Goal: Task Accomplishment & Management: Use online tool/utility

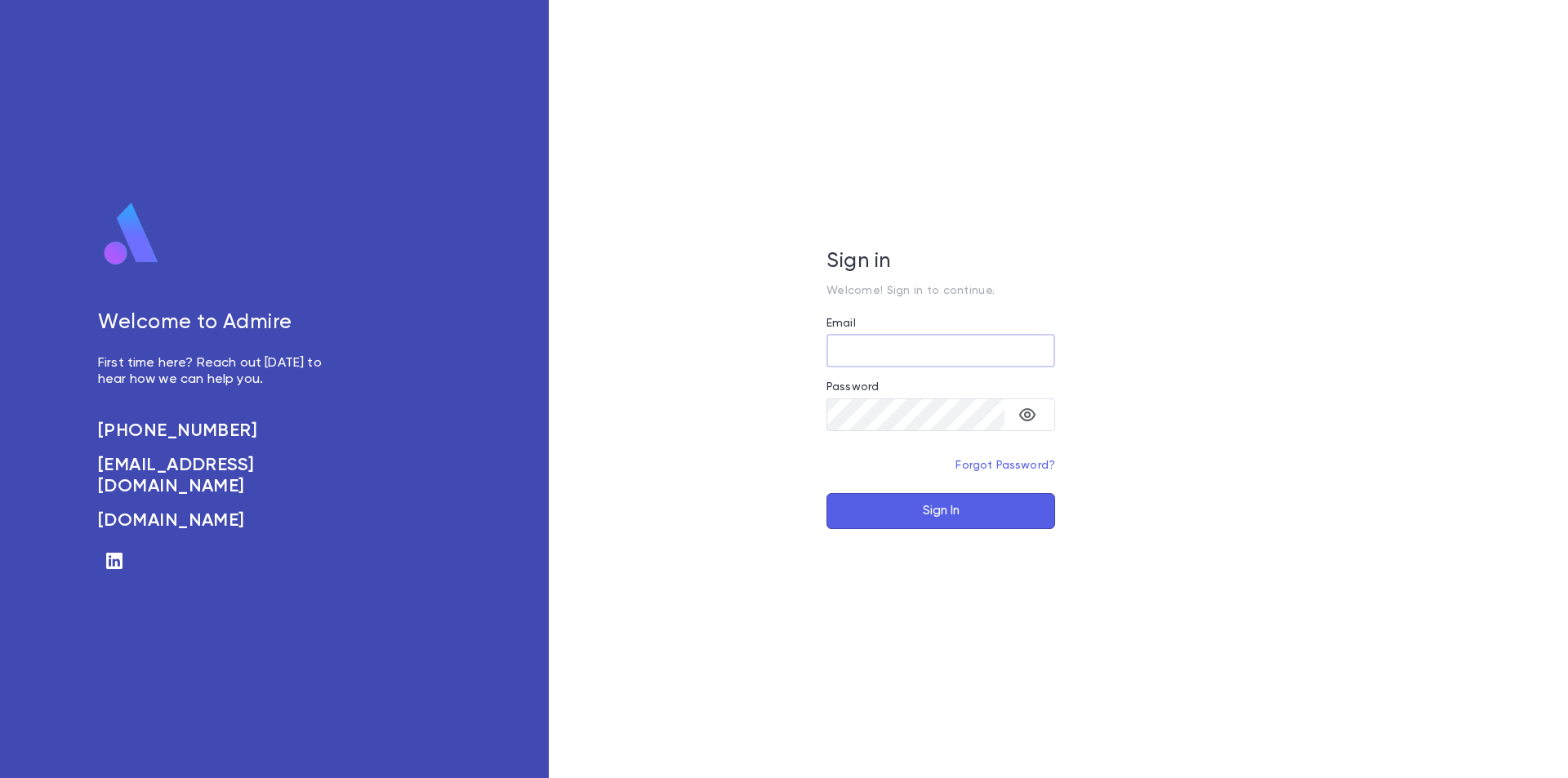
type input "**********"
click at [949, 503] on button "Sign In" at bounding box center [941, 512] width 229 height 36
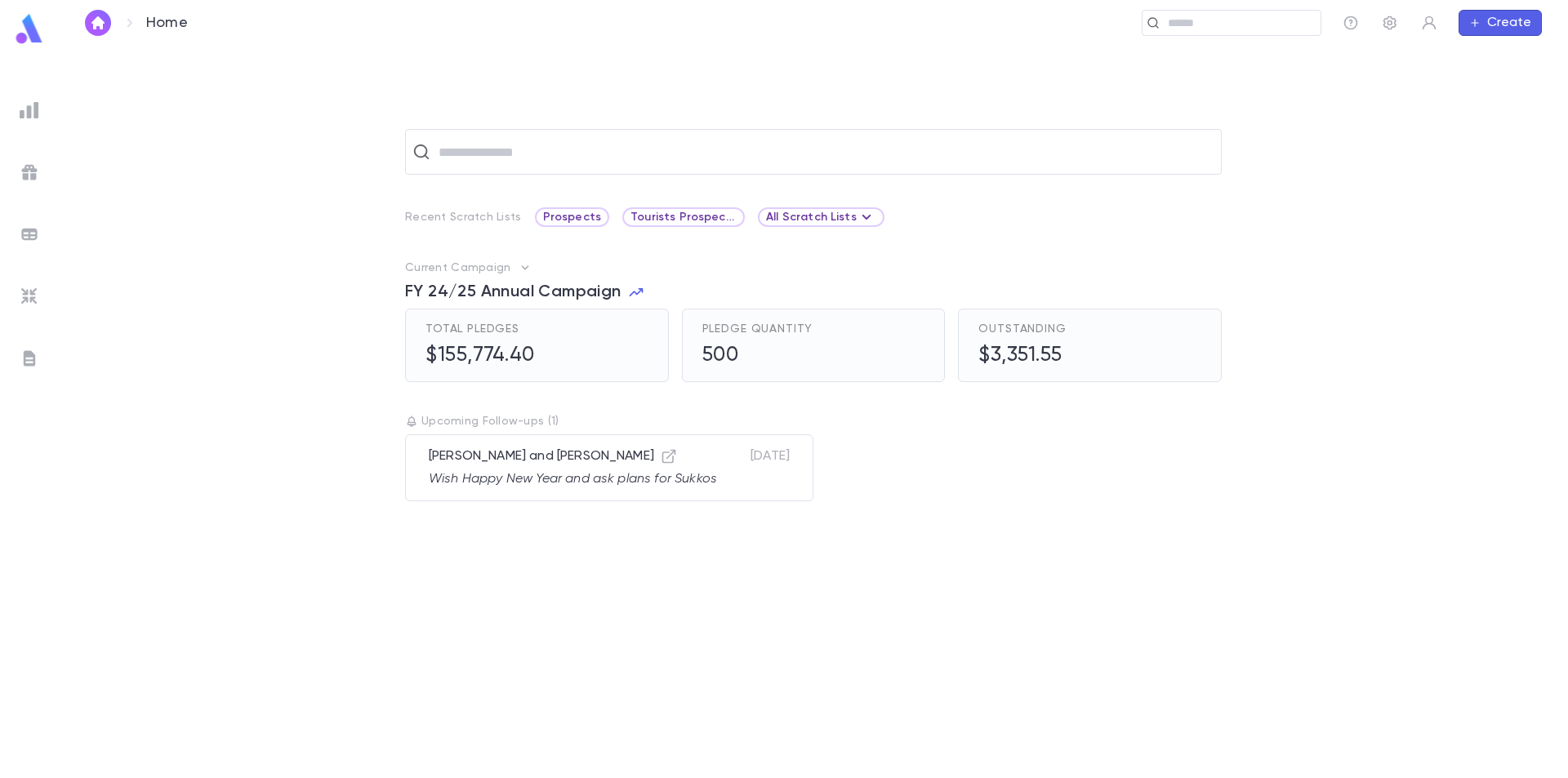
click at [26, 295] on img at bounding box center [30, 297] width 20 height 20
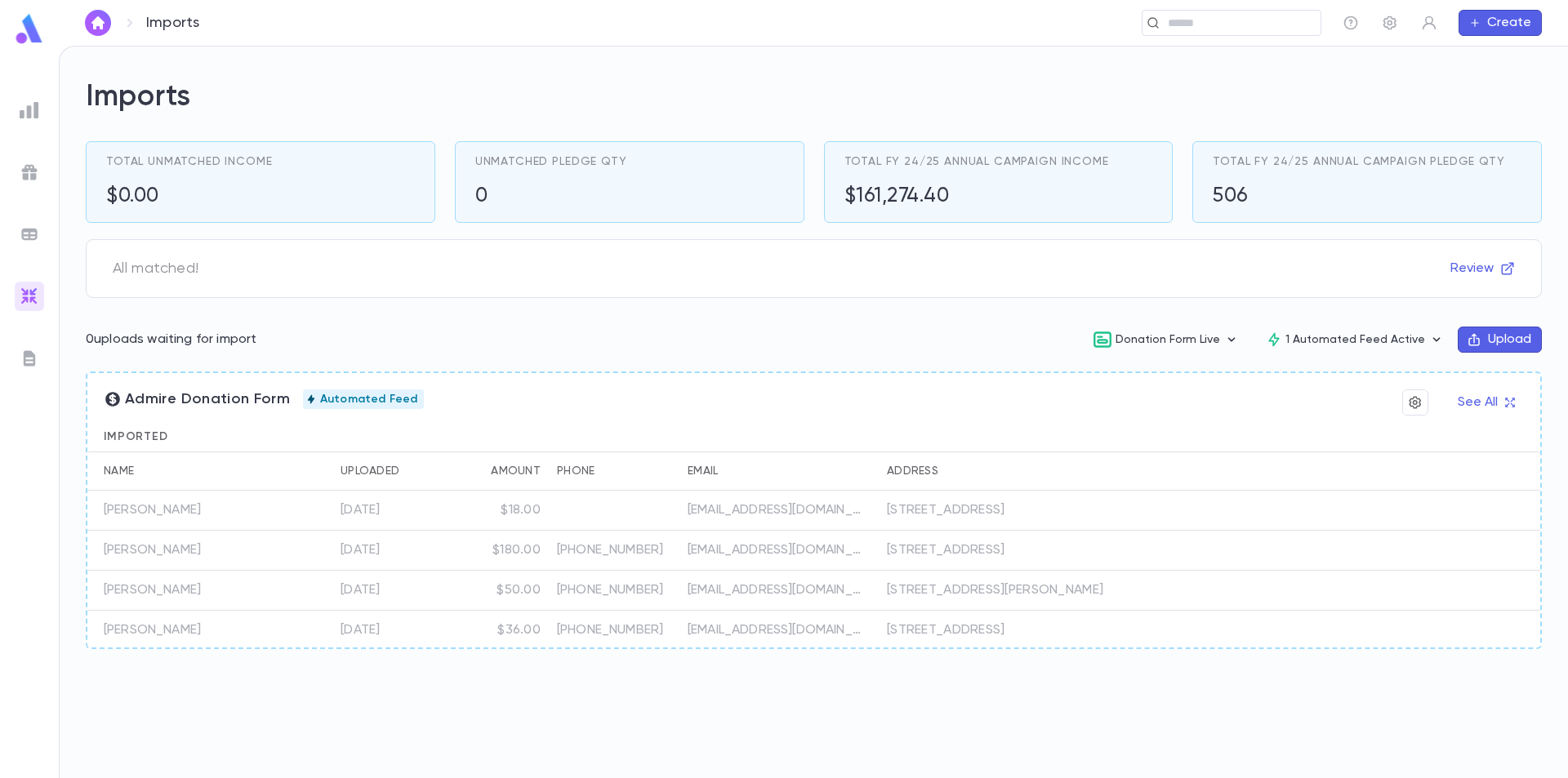
click at [1491, 339] on button "Upload" at bounding box center [1500, 339] width 84 height 26
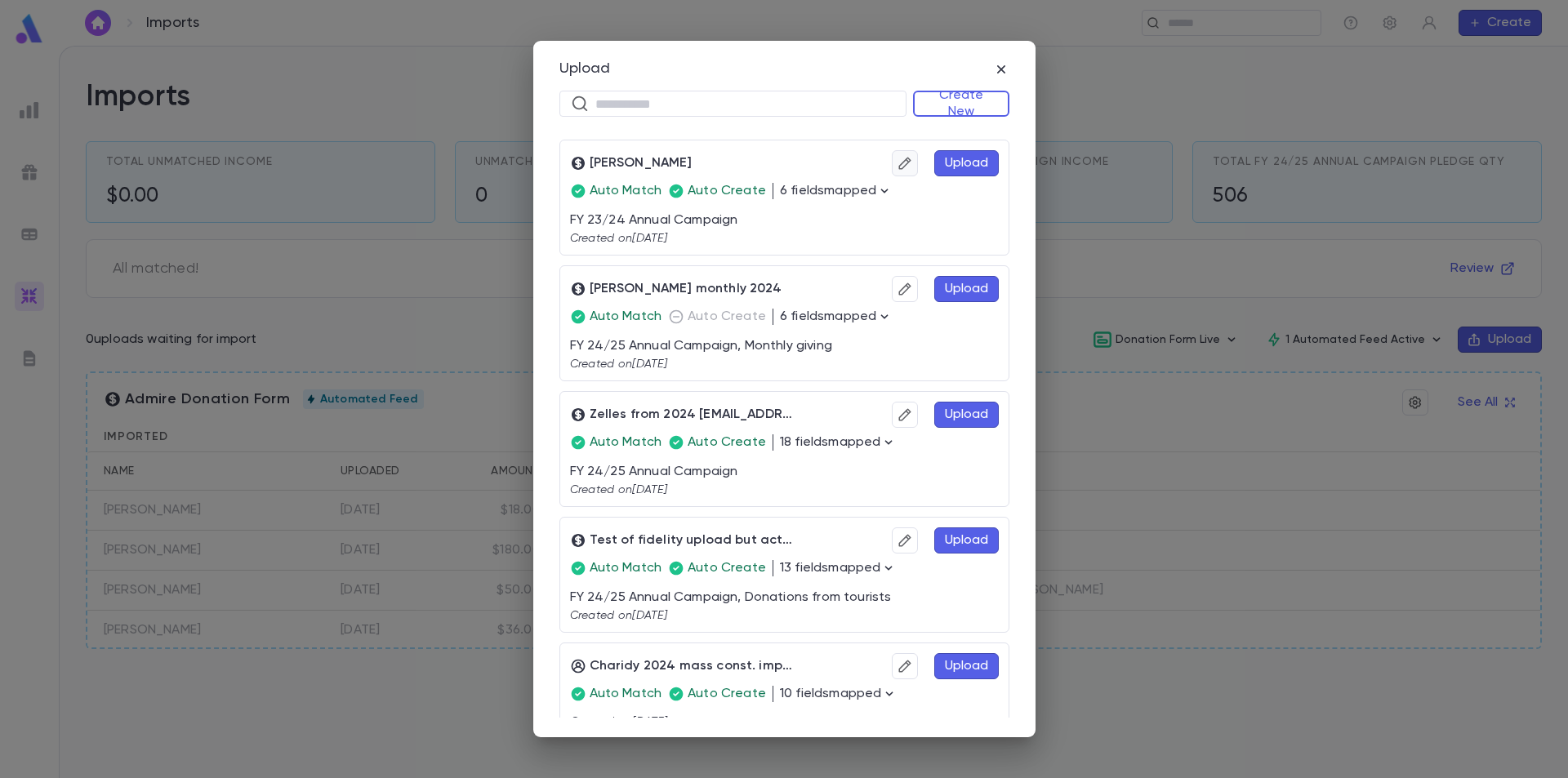
click at [898, 167] on icon "button" at bounding box center [904, 163] width 12 height 12
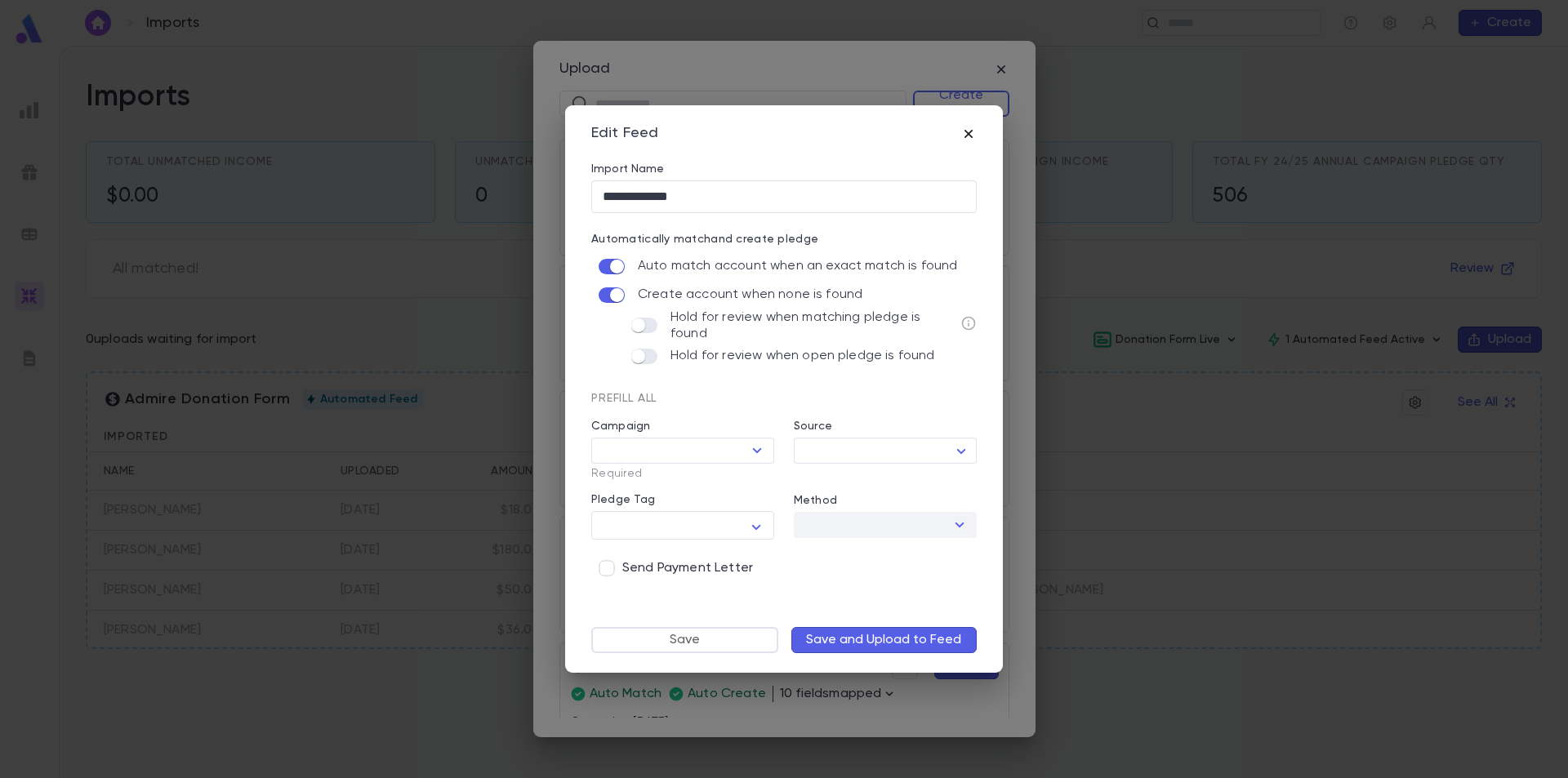
click at [970, 134] on icon "button" at bounding box center [969, 134] width 16 height 16
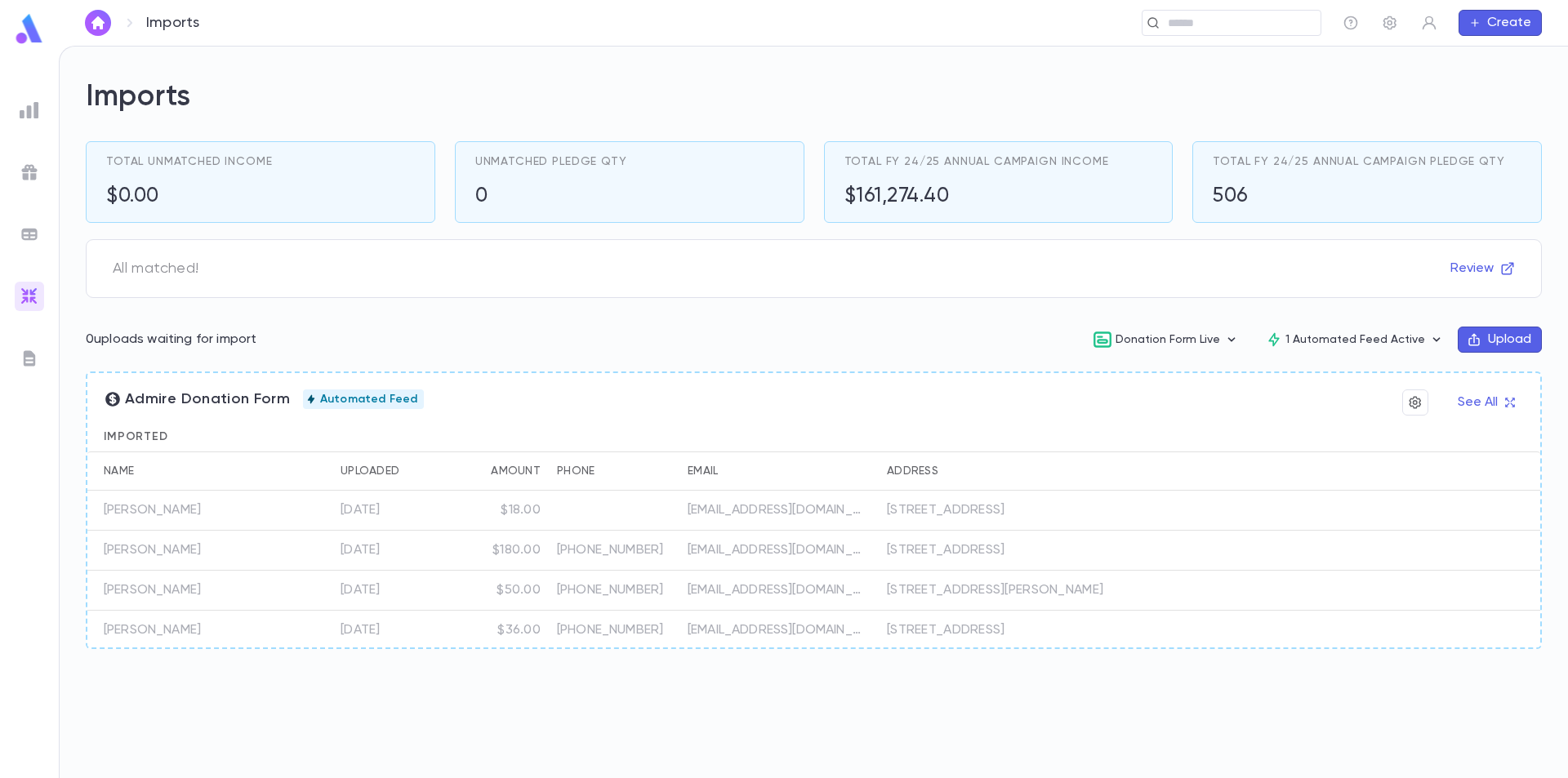
click at [1472, 342] on icon "button" at bounding box center [1475, 339] width 15 height 15
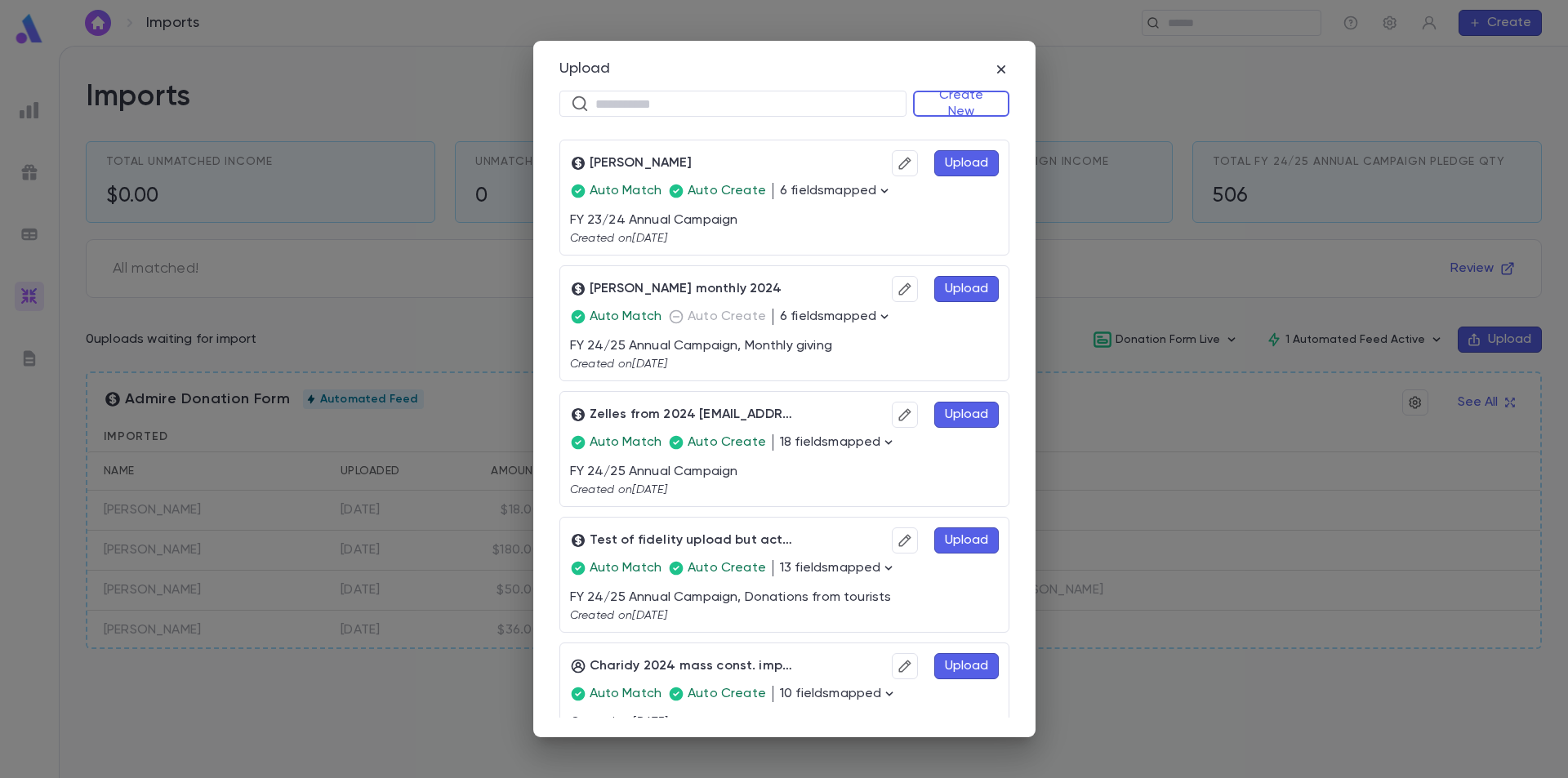
click at [975, 222] on div "FY 23/24 Annual Campaign Created on [DATE]" at bounding box center [784, 229] width 429 height 33
drag, startPoint x: 975, startPoint y: 222, endPoint x: 880, endPoint y: 194, distance: 99.0
click at [880, 194] on icon "button" at bounding box center [885, 191] width 16 height 16
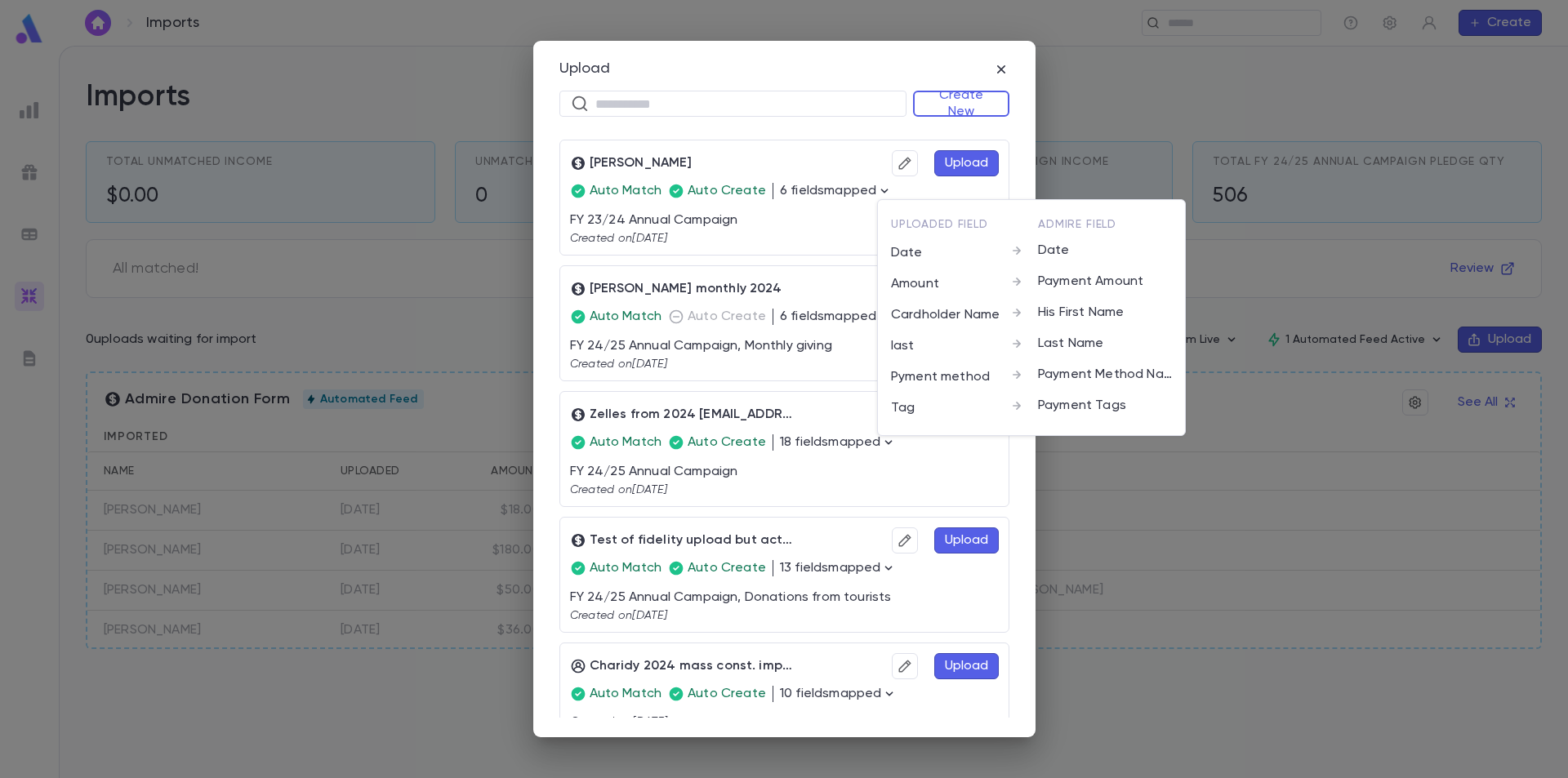
click at [850, 207] on div at bounding box center [784, 389] width 1568 height 778
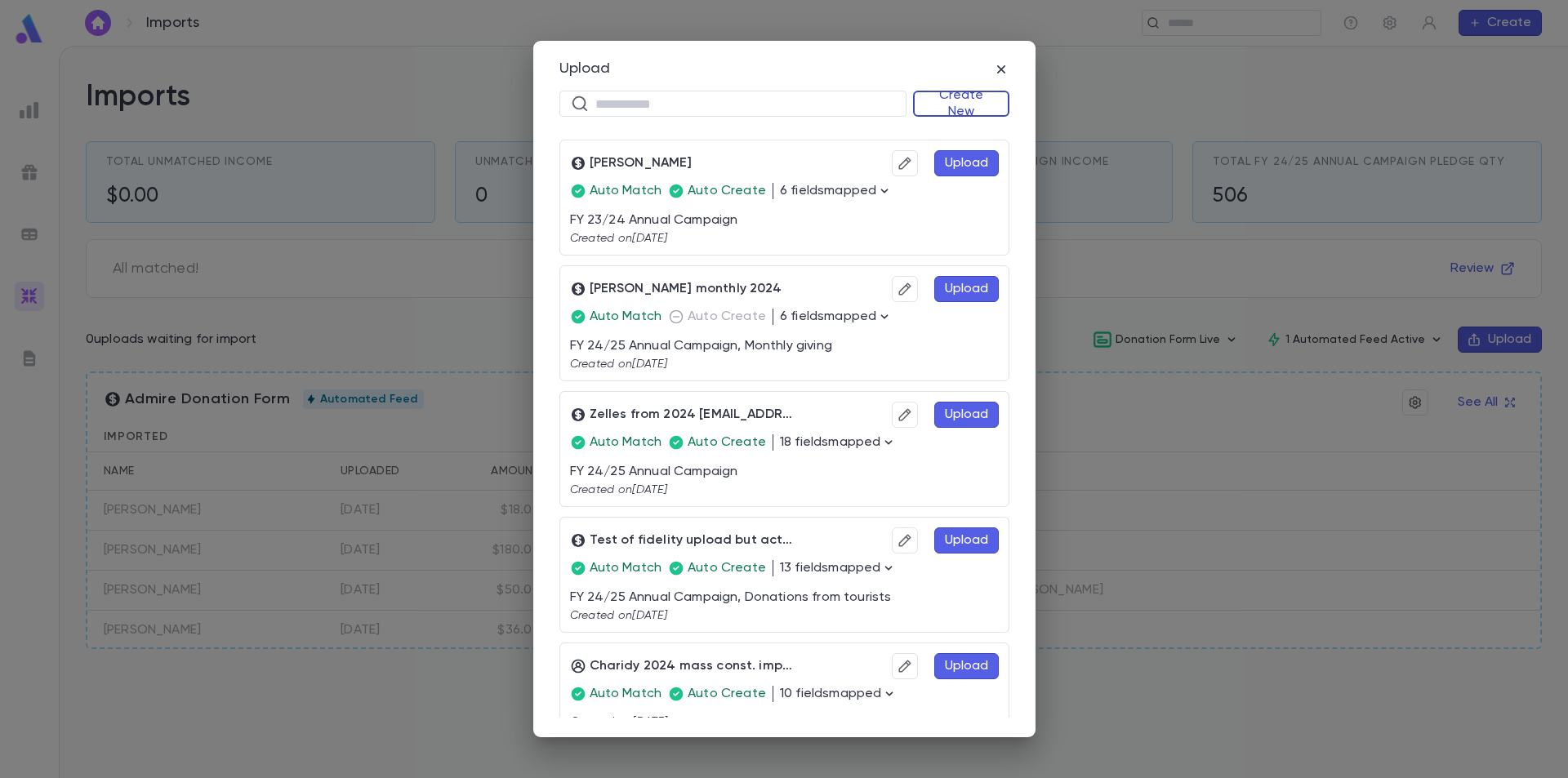
click at [962, 108] on button "Create New" at bounding box center [961, 104] width 97 height 26
click at [954, 160] on li "Donations" at bounding box center [964, 162] width 94 height 26
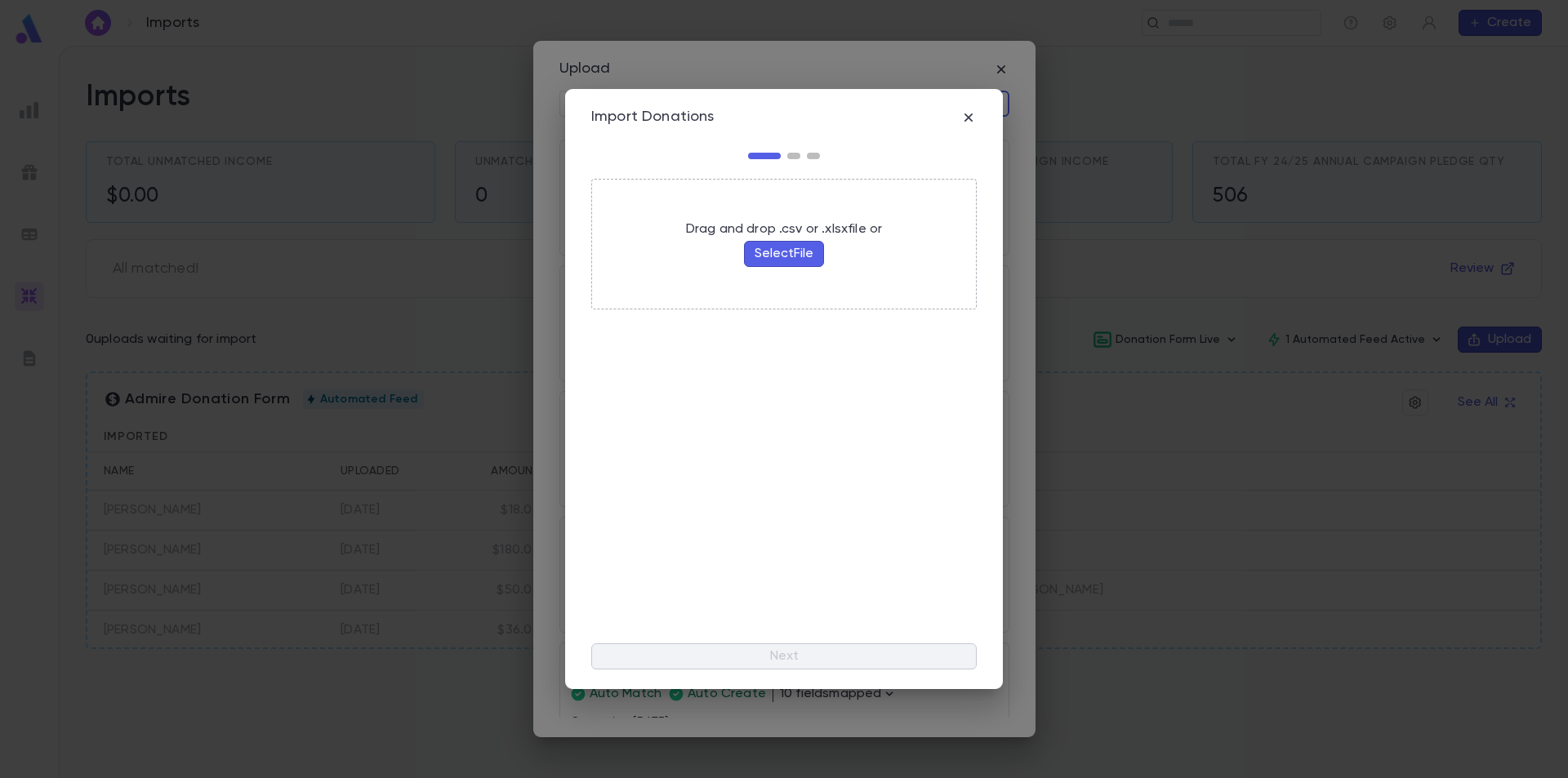
click at [786, 253] on button "Select File" at bounding box center [784, 254] width 80 height 26
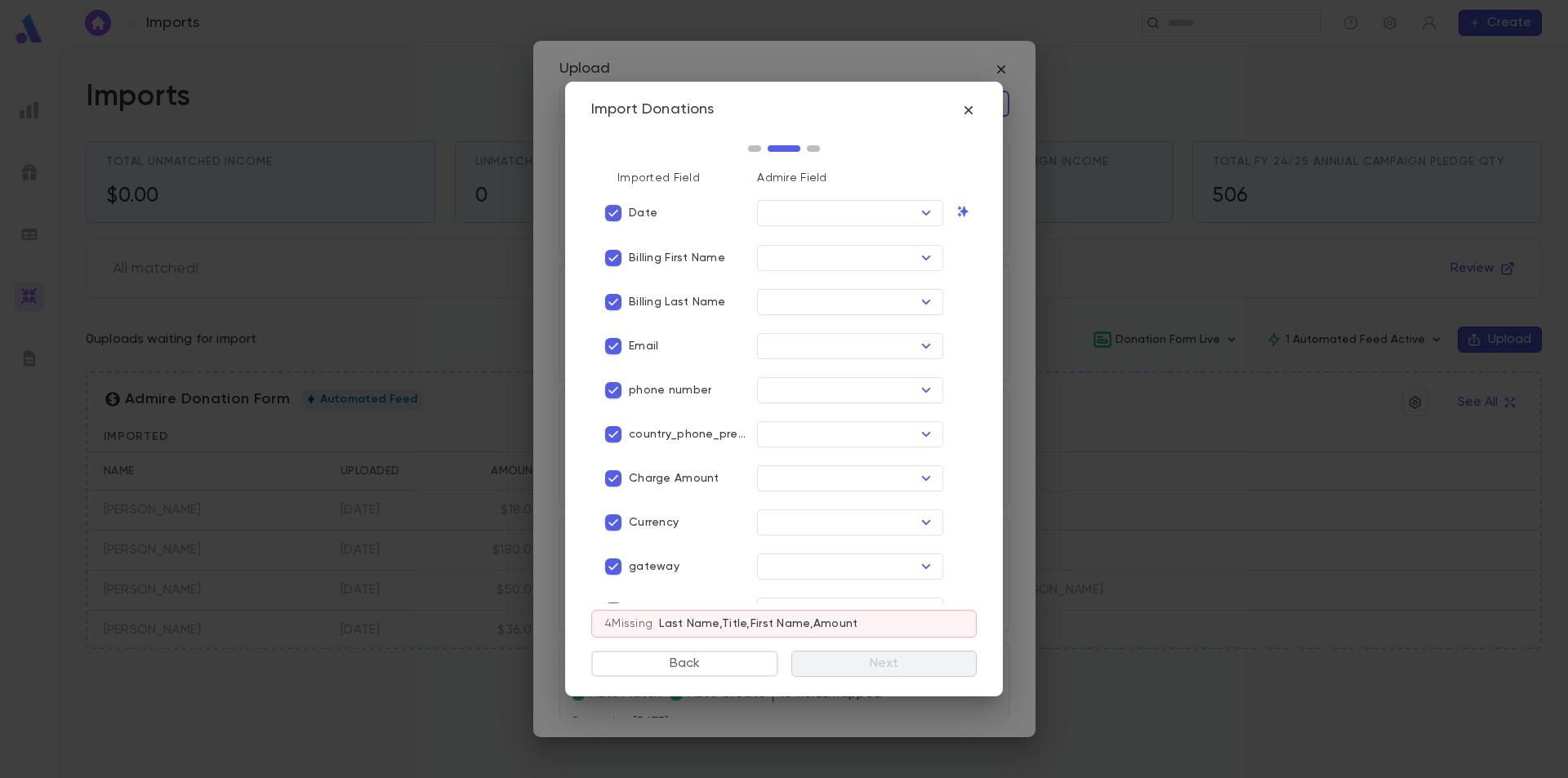
type input "****"
click at [922, 256] on icon "Open" at bounding box center [926, 258] width 9 height 5
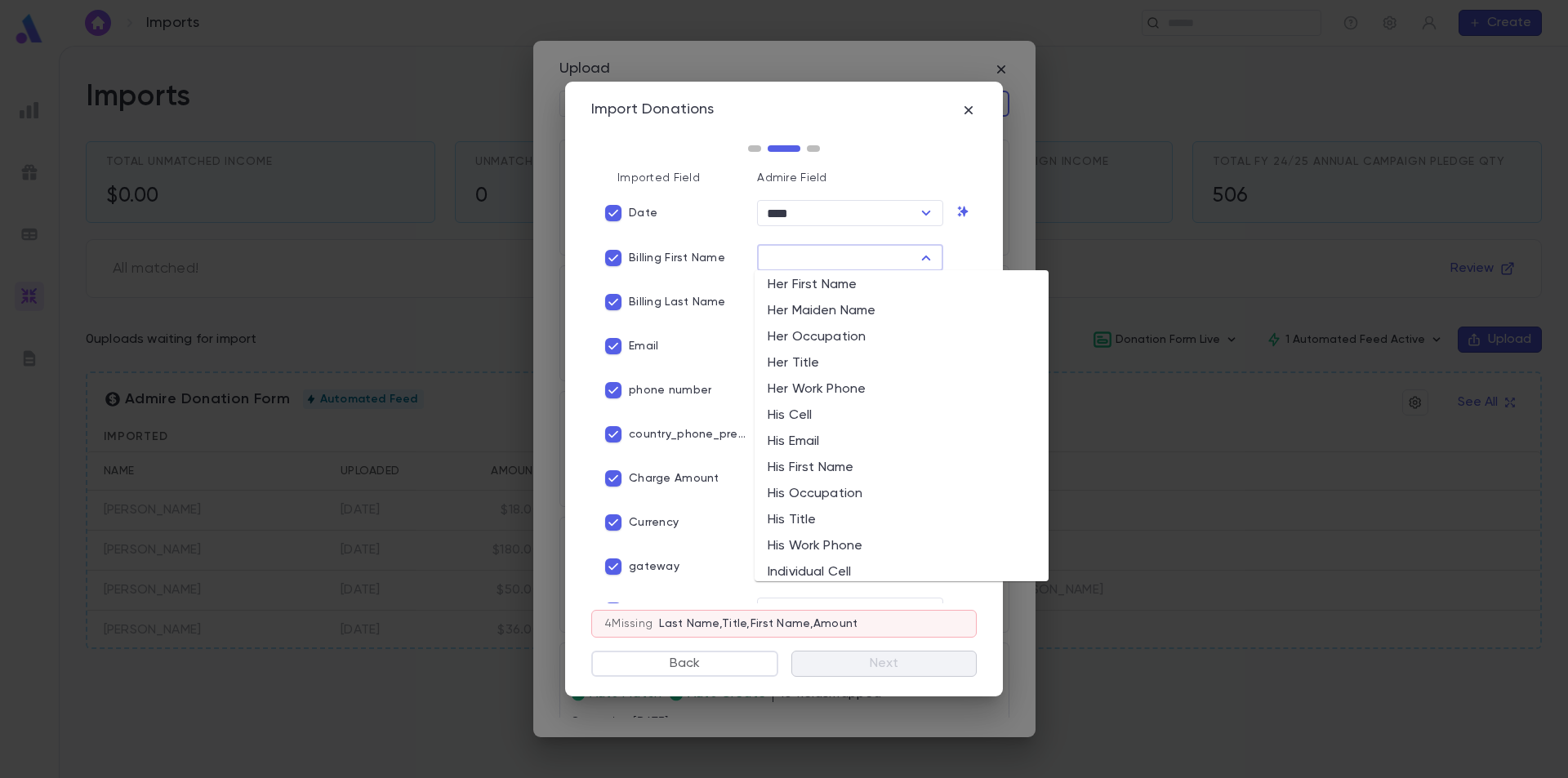
scroll to position [1306, 0]
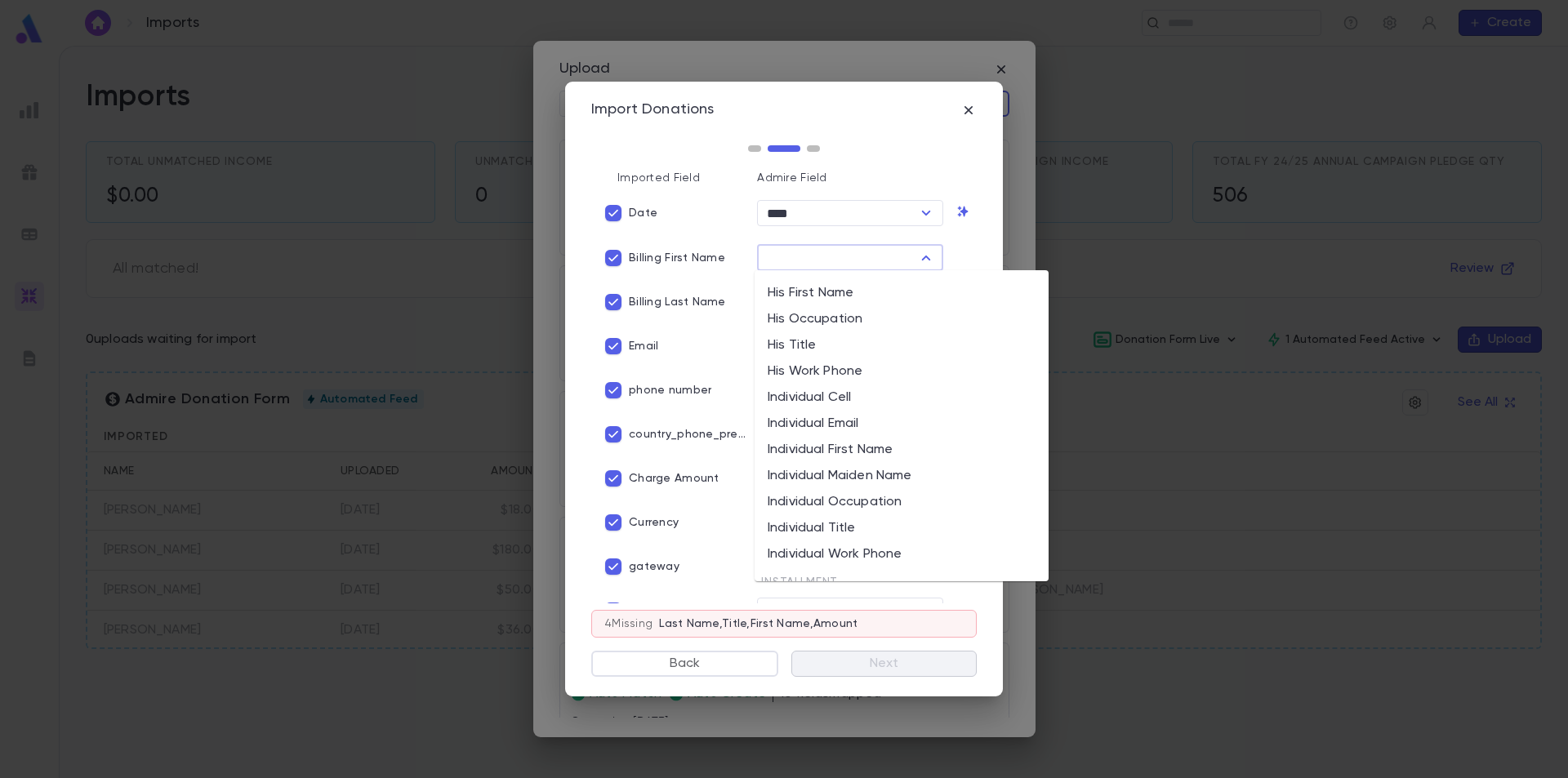
click at [841, 295] on li "His First Name" at bounding box center [901, 293] width 294 height 26
type input "**********"
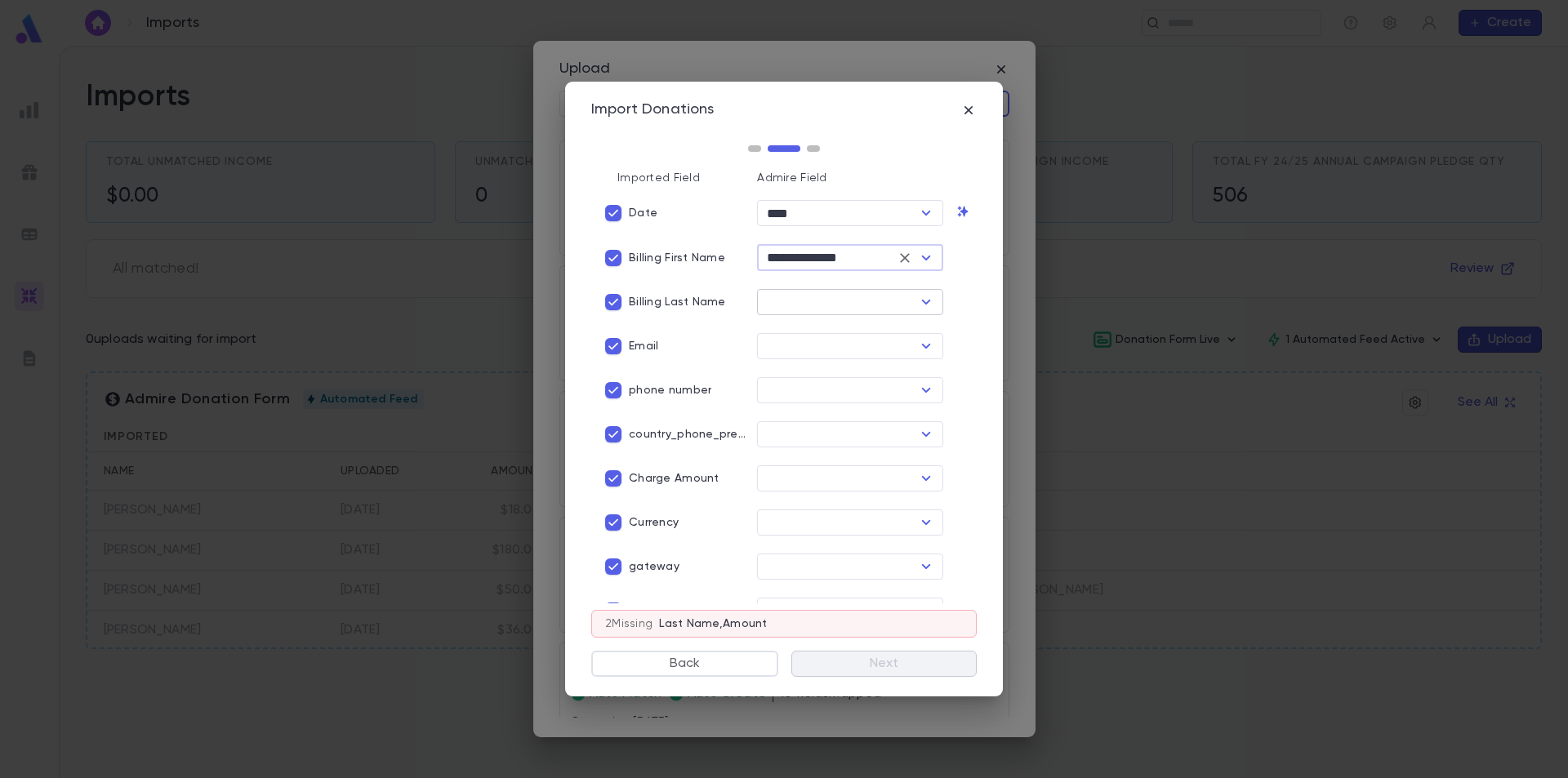
click at [919, 304] on icon "Open" at bounding box center [926, 303] width 20 height 20
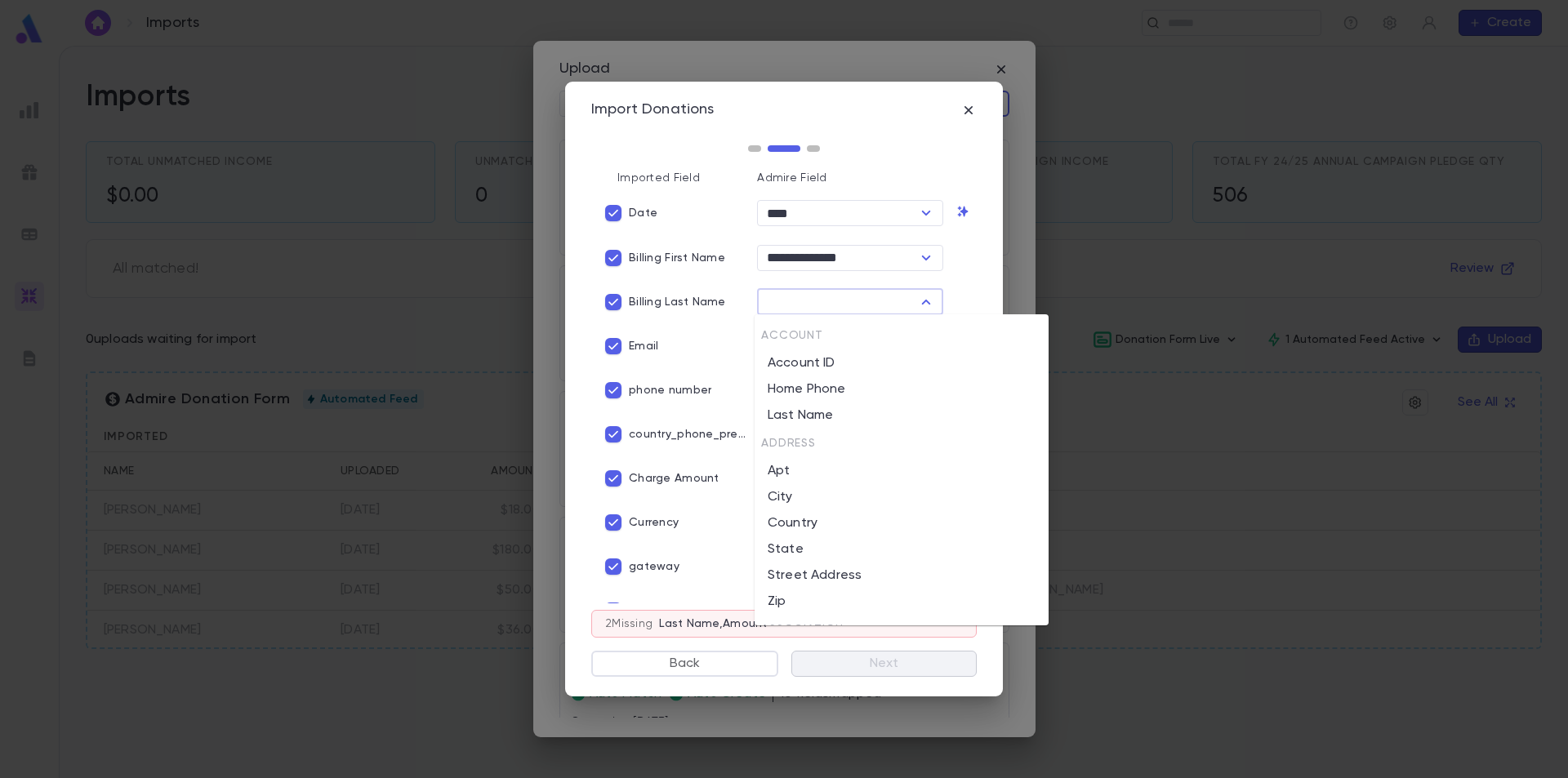
click at [888, 410] on li "Last Name" at bounding box center [901, 416] width 294 height 26
type input "*********"
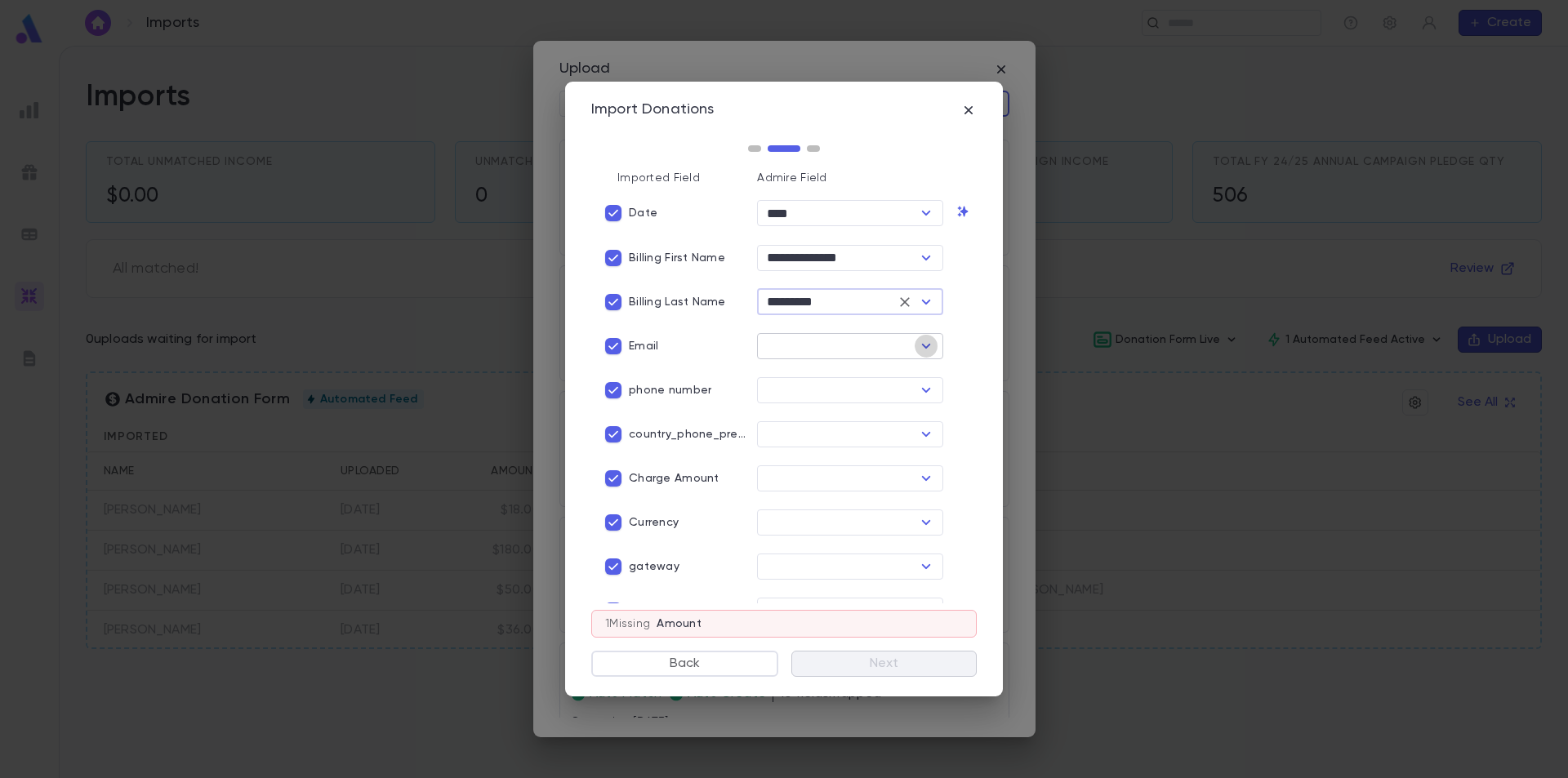
click at [923, 340] on icon "Open" at bounding box center [926, 346] width 20 height 20
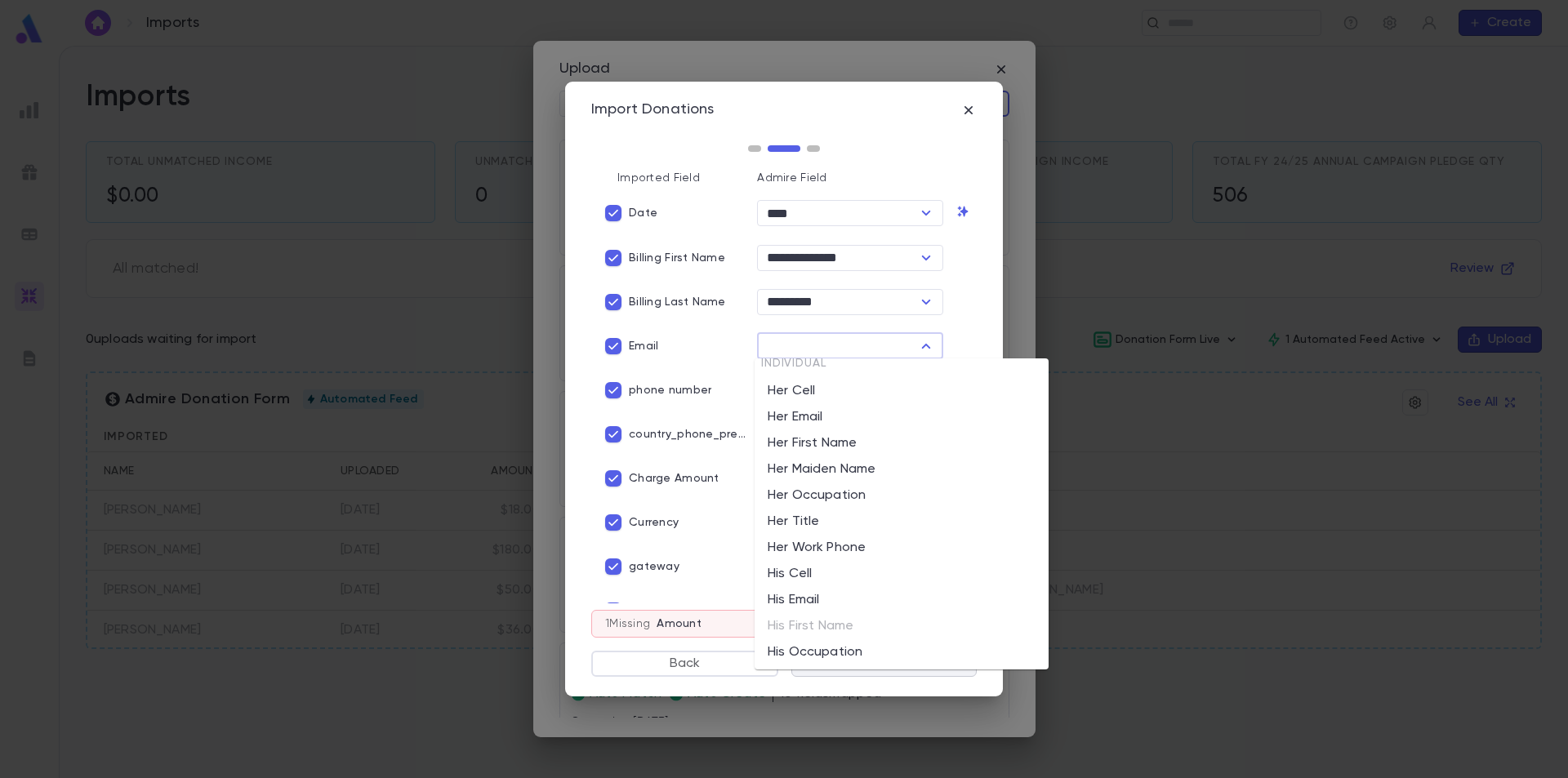
scroll to position [1143, 0]
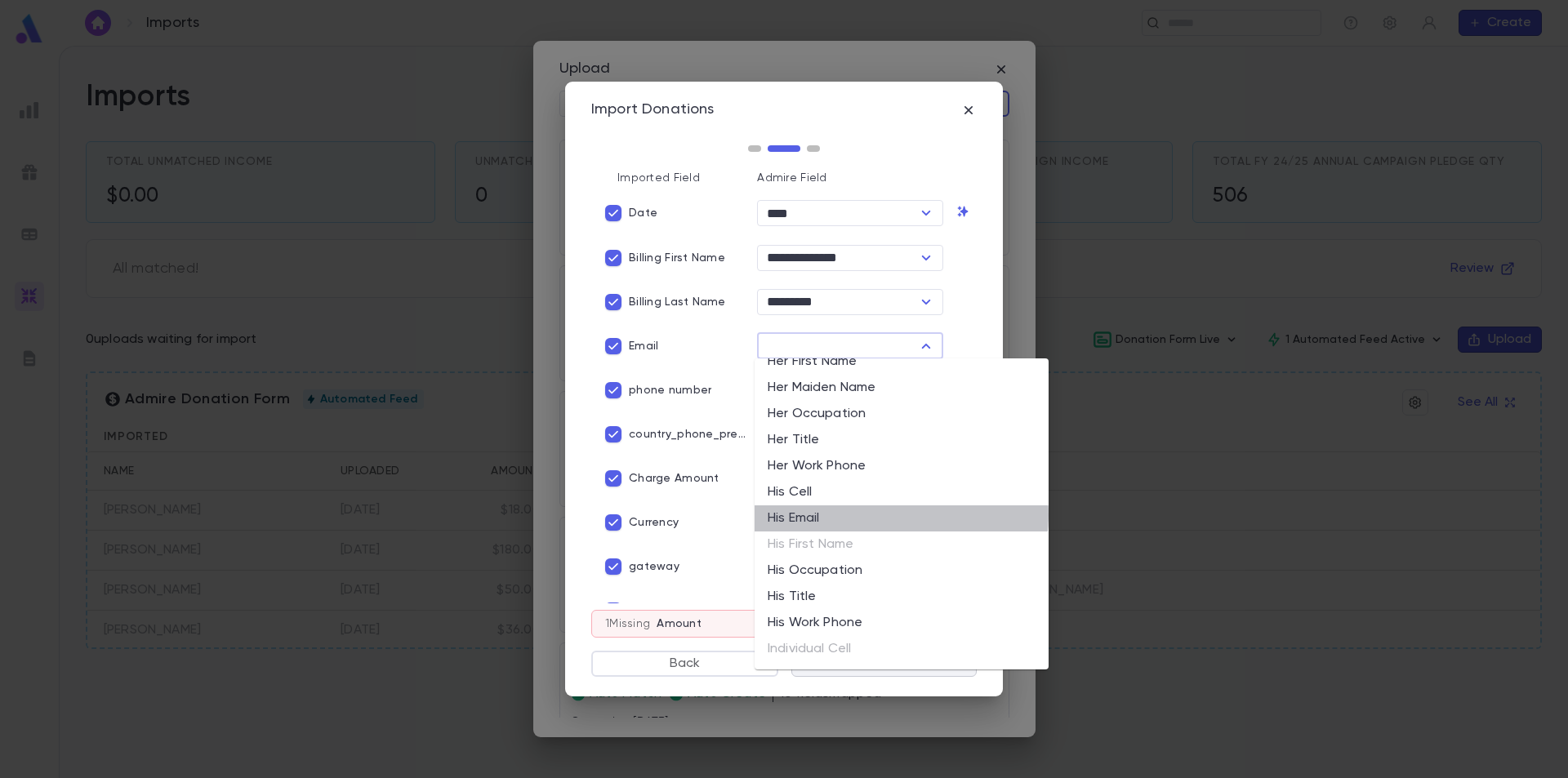
click at [891, 514] on li "His Email" at bounding box center [901, 518] width 294 height 26
type input "*********"
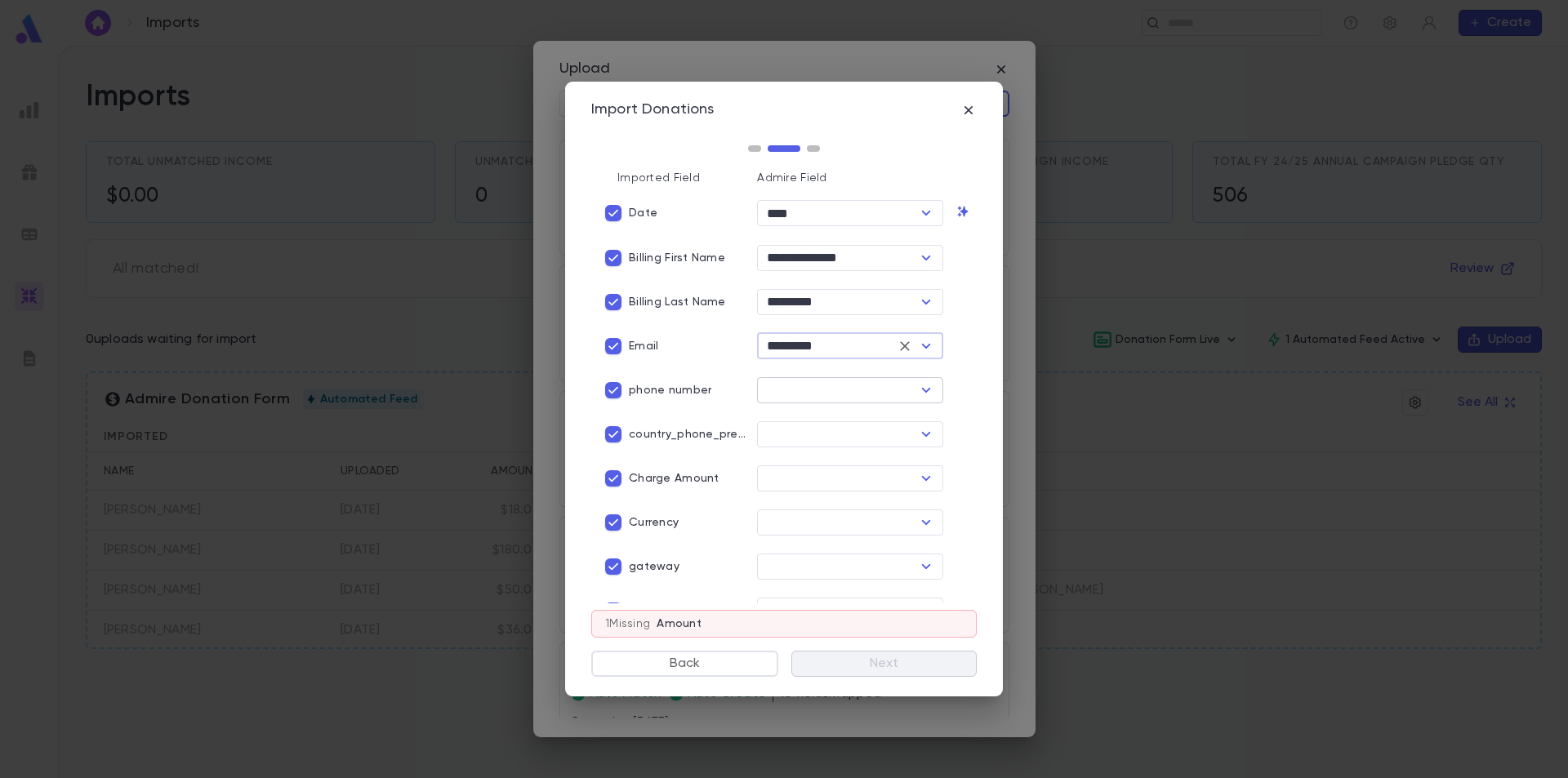
click at [922, 390] on icon "Open" at bounding box center [926, 390] width 9 height 5
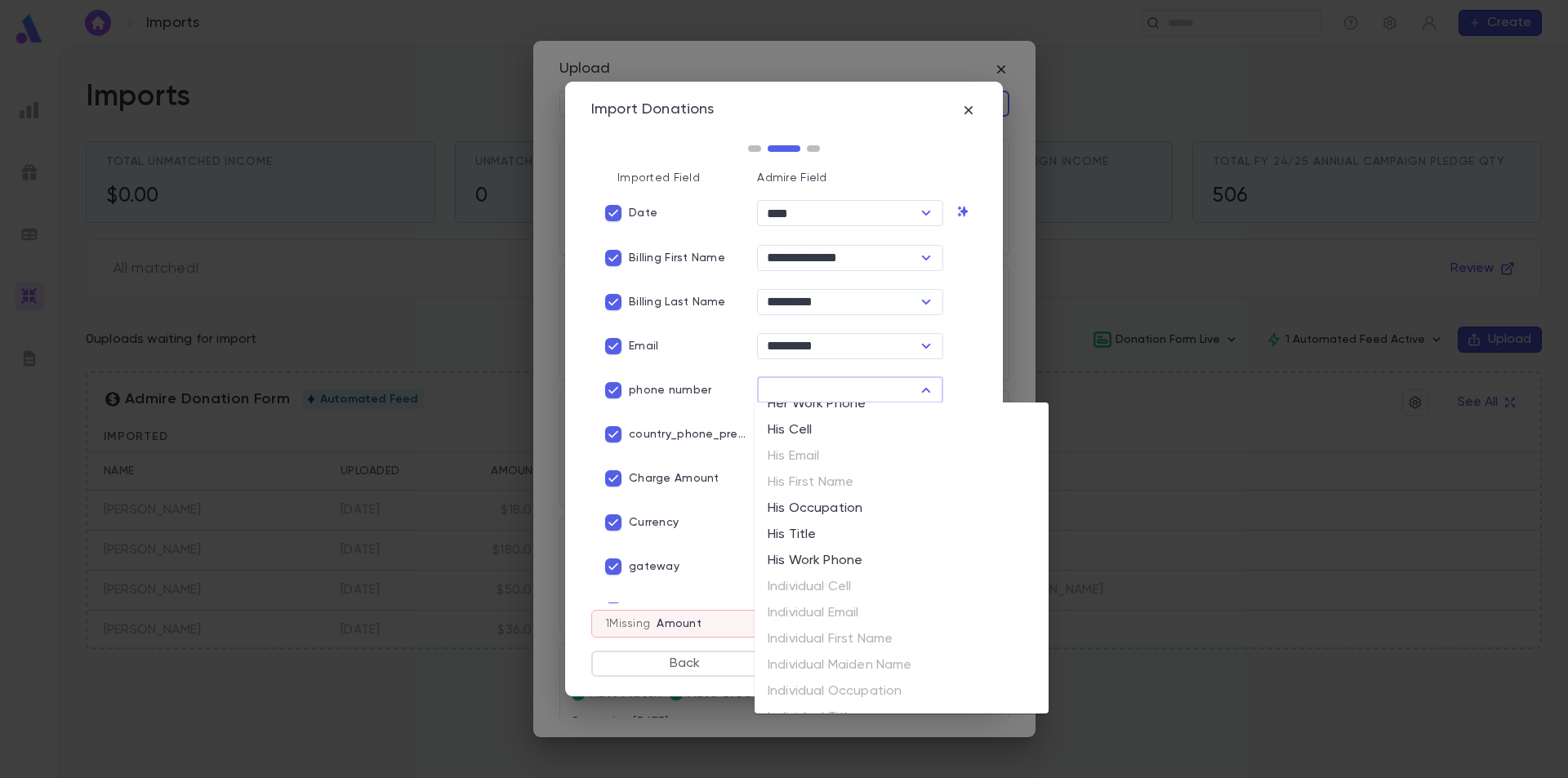
scroll to position [1231, 0]
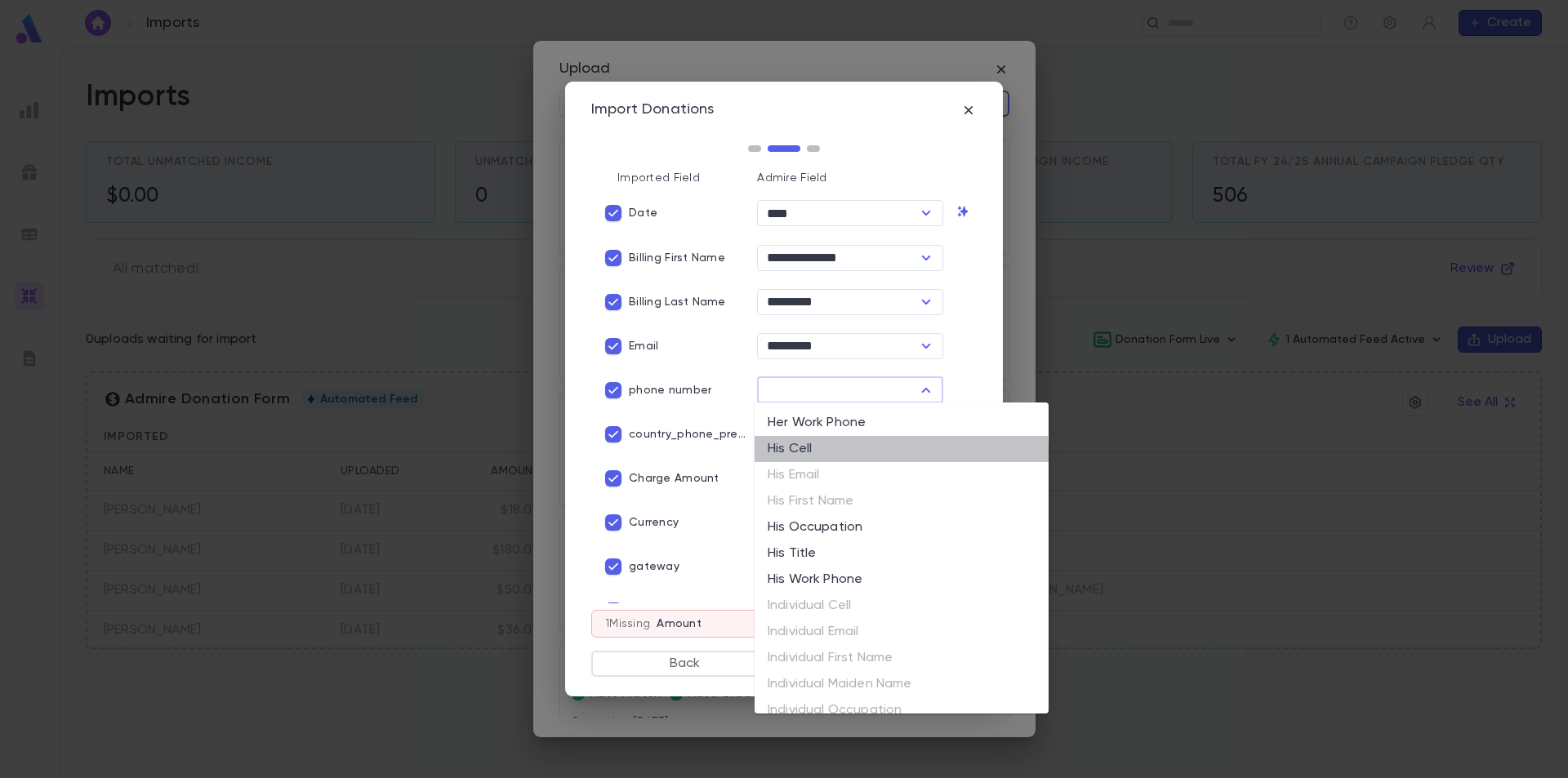
click at [818, 454] on li "His Cell" at bounding box center [901, 449] width 294 height 26
type input "********"
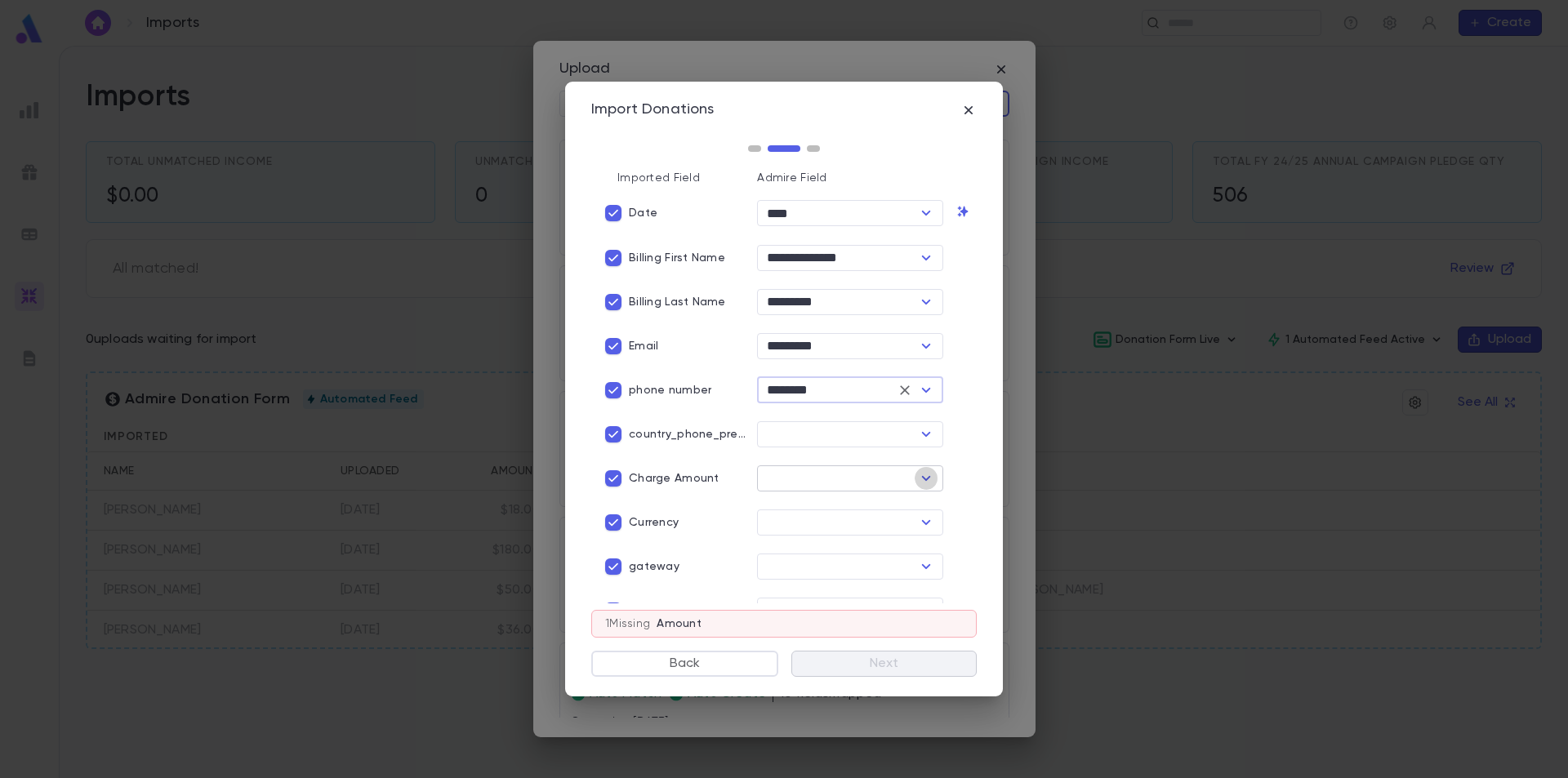
click at [923, 475] on icon "Open" at bounding box center [926, 479] width 20 height 20
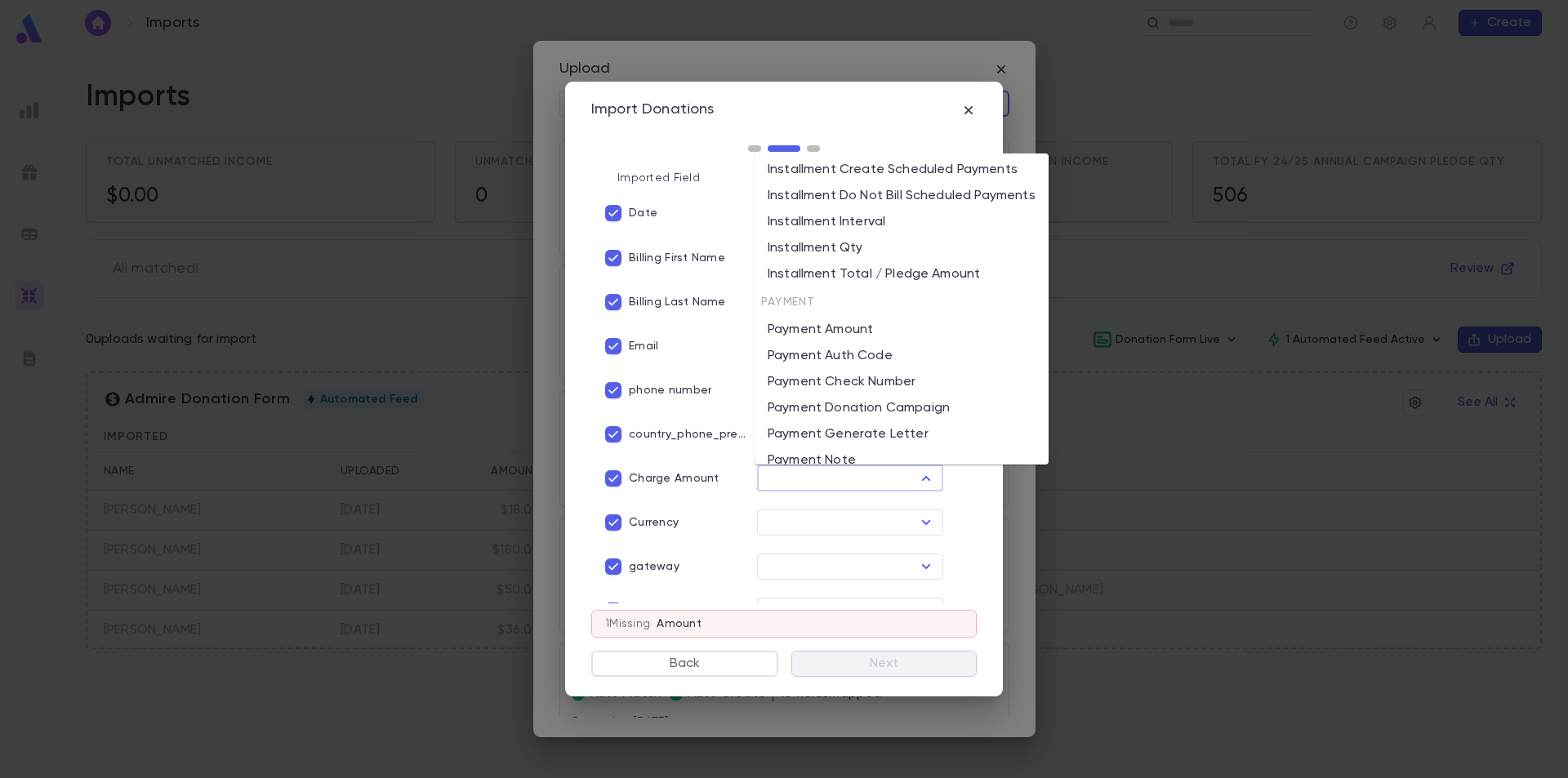
scroll to position [1633, 0]
click at [836, 328] on li "Payment Amount" at bounding box center [901, 326] width 294 height 26
type input "**********"
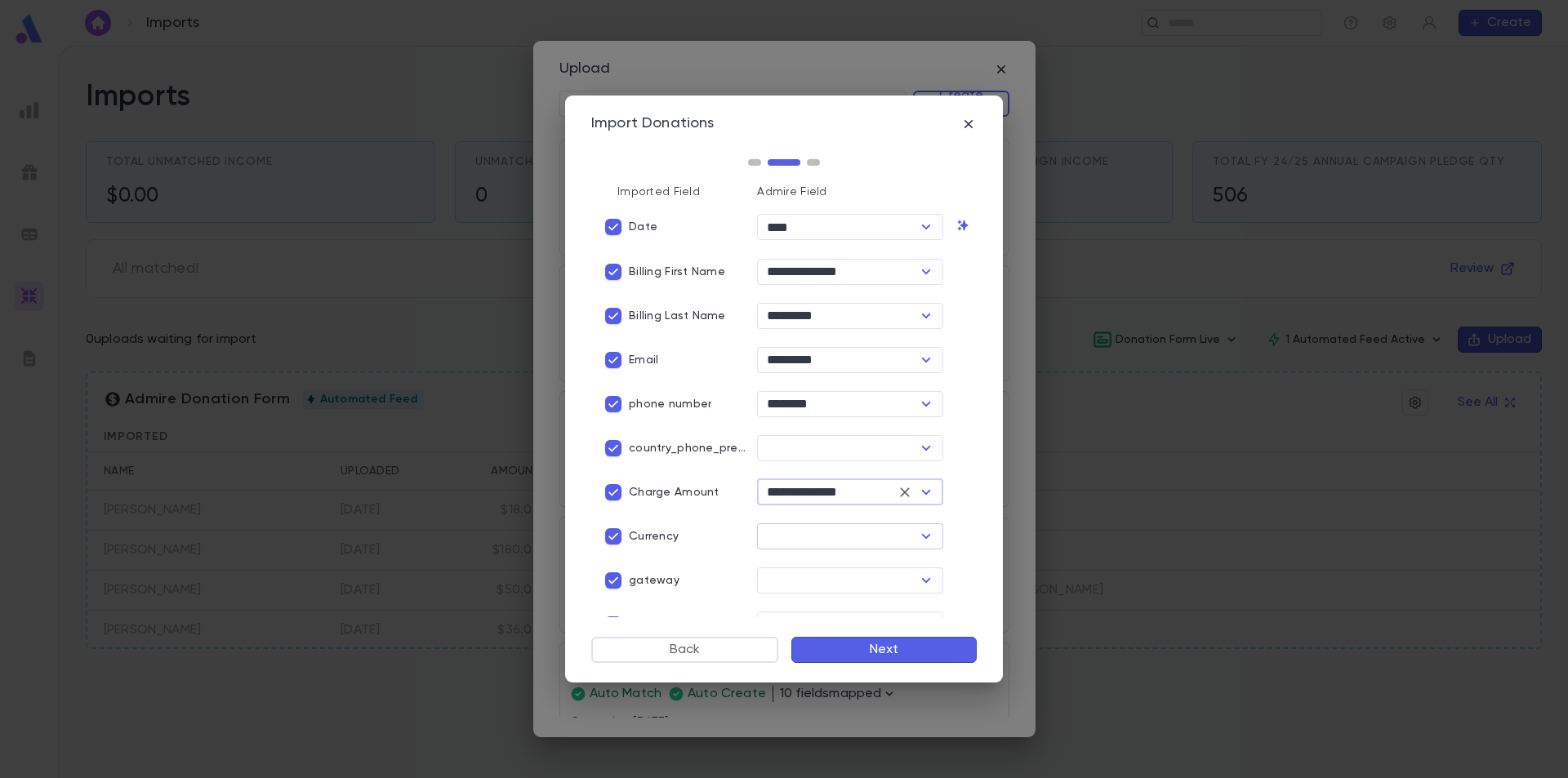
click at [917, 536] on icon "Open" at bounding box center [926, 536] width 20 height 20
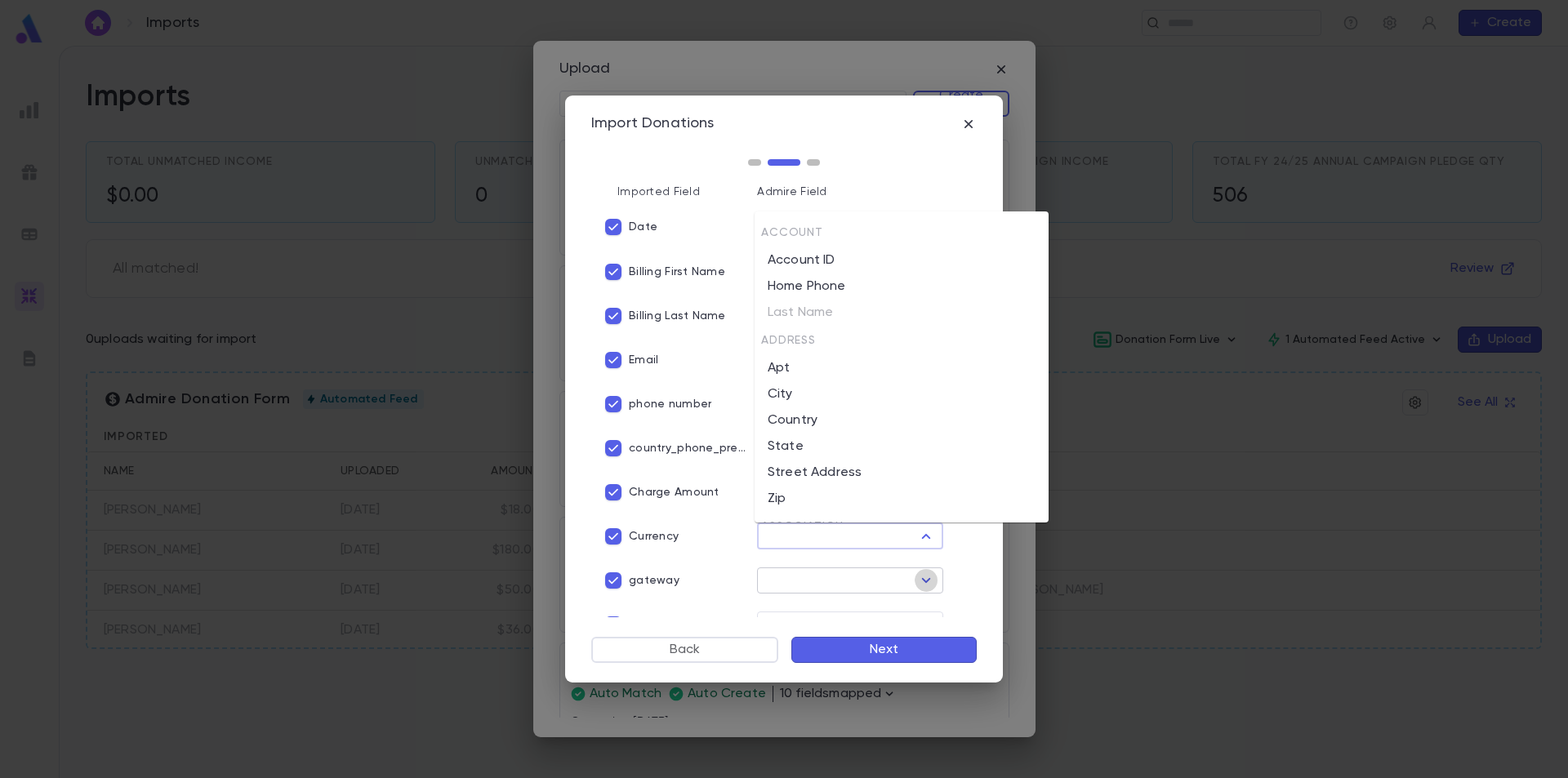
click at [916, 575] on icon "Open" at bounding box center [926, 580] width 20 height 20
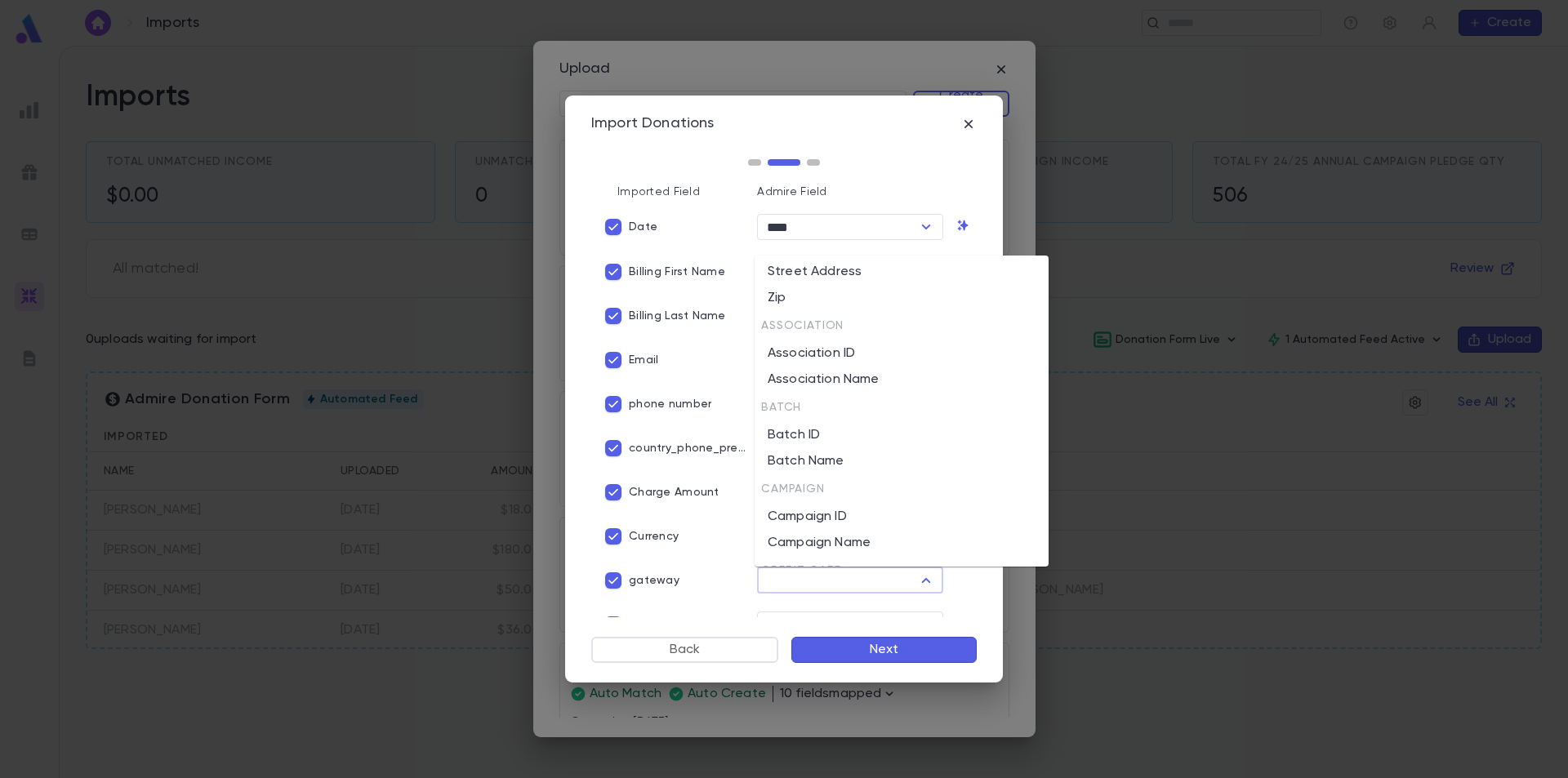
scroll to position [326, 0]
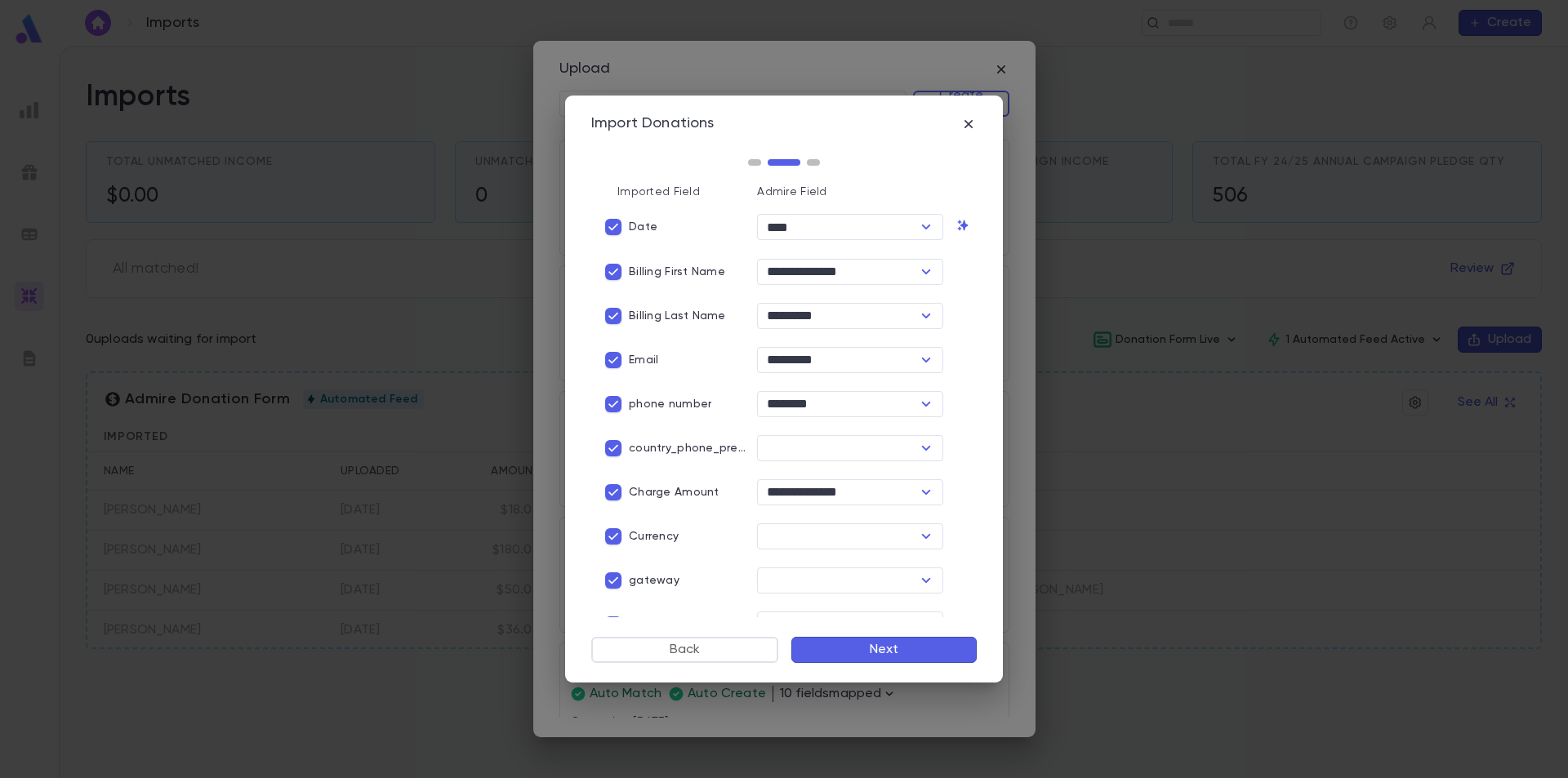
click at [154, 25] on div "**********" at bounding box center [784, 389] width 1568 height 778
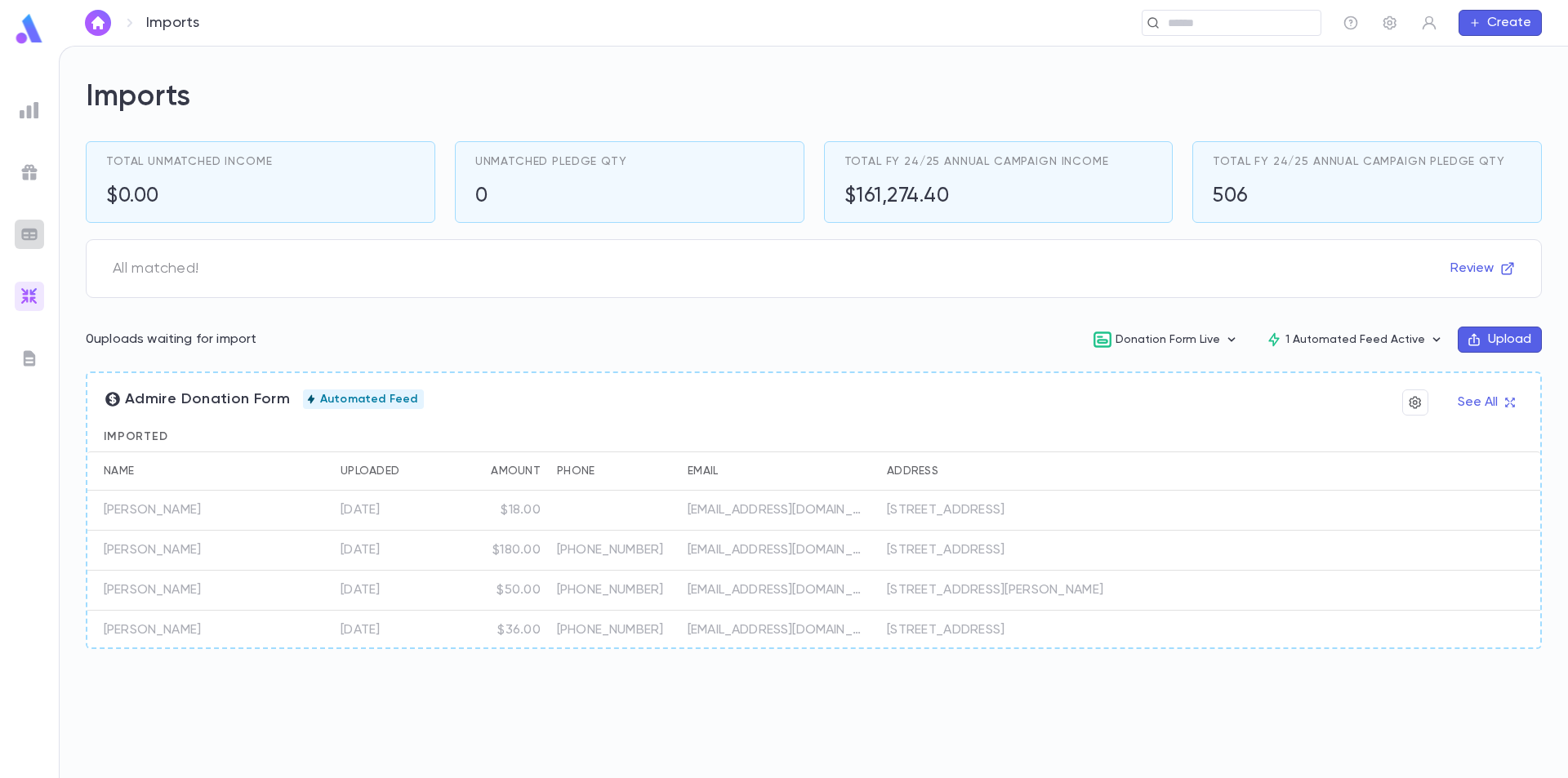
click at [25, 238] on img at bounding box center [30, 234] width 20 height 20
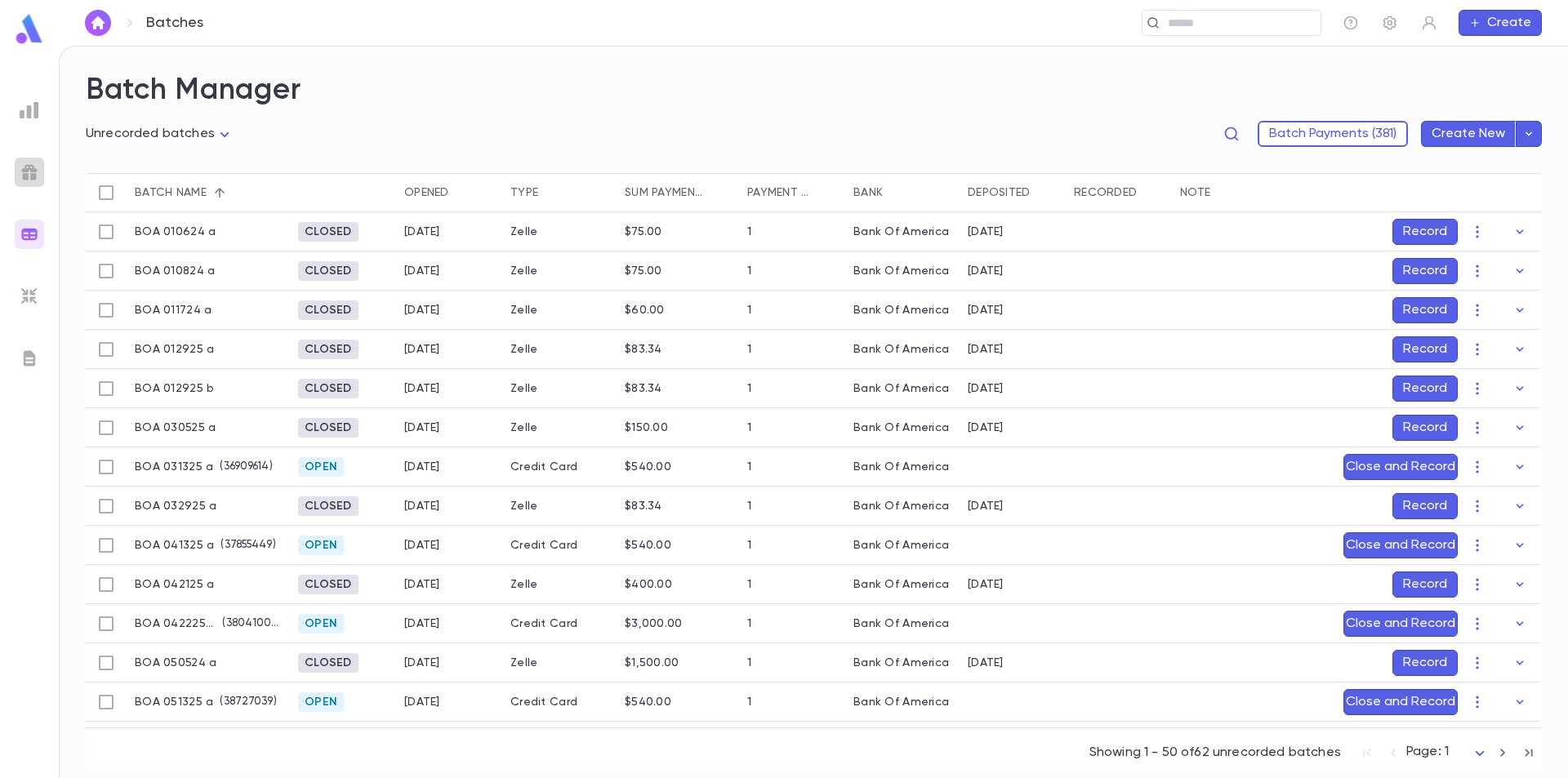
click at [34, 171] on img at bounding box center [30, 172] width 20 height 20
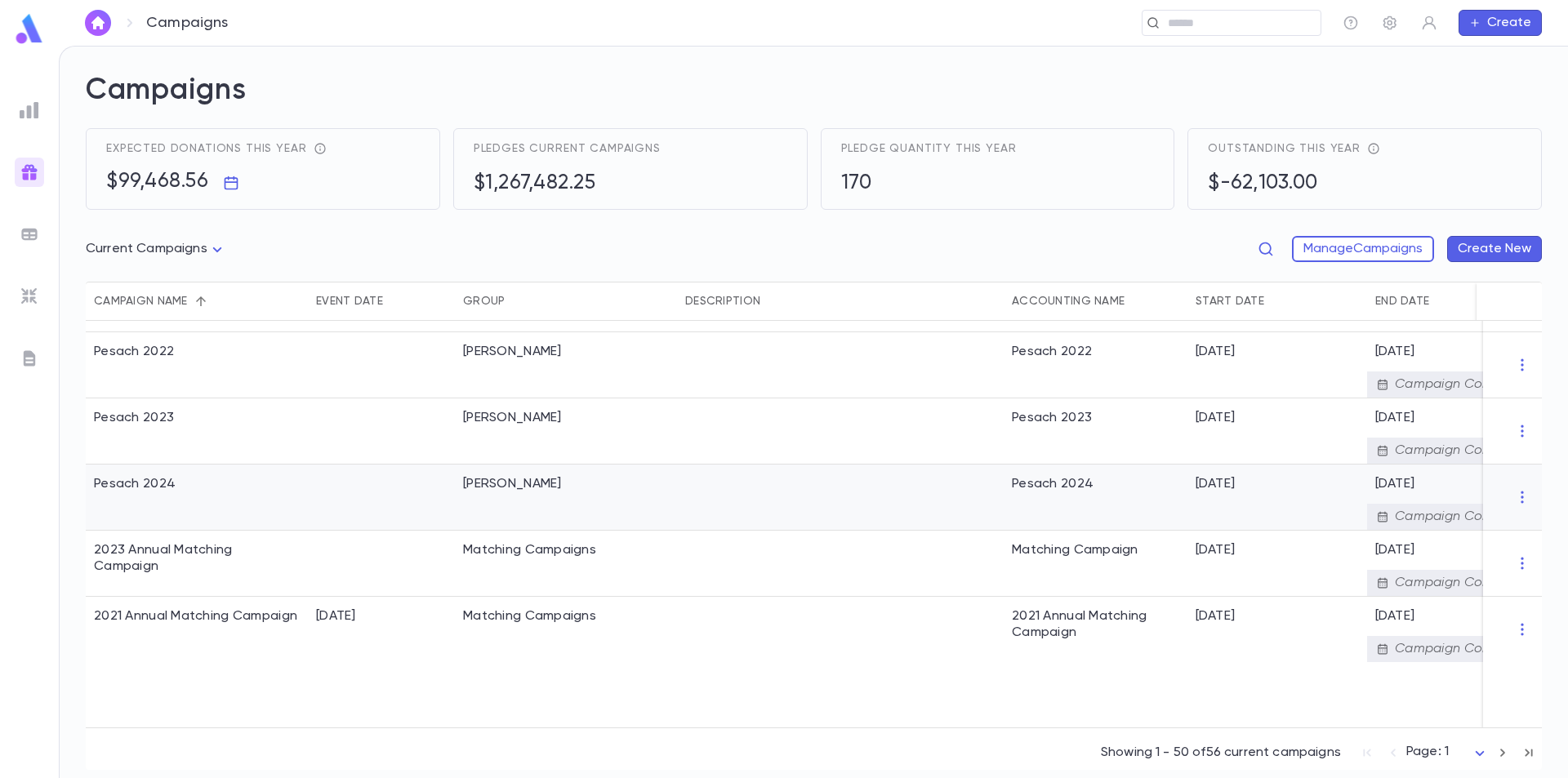
scroll to position [2694, 0]
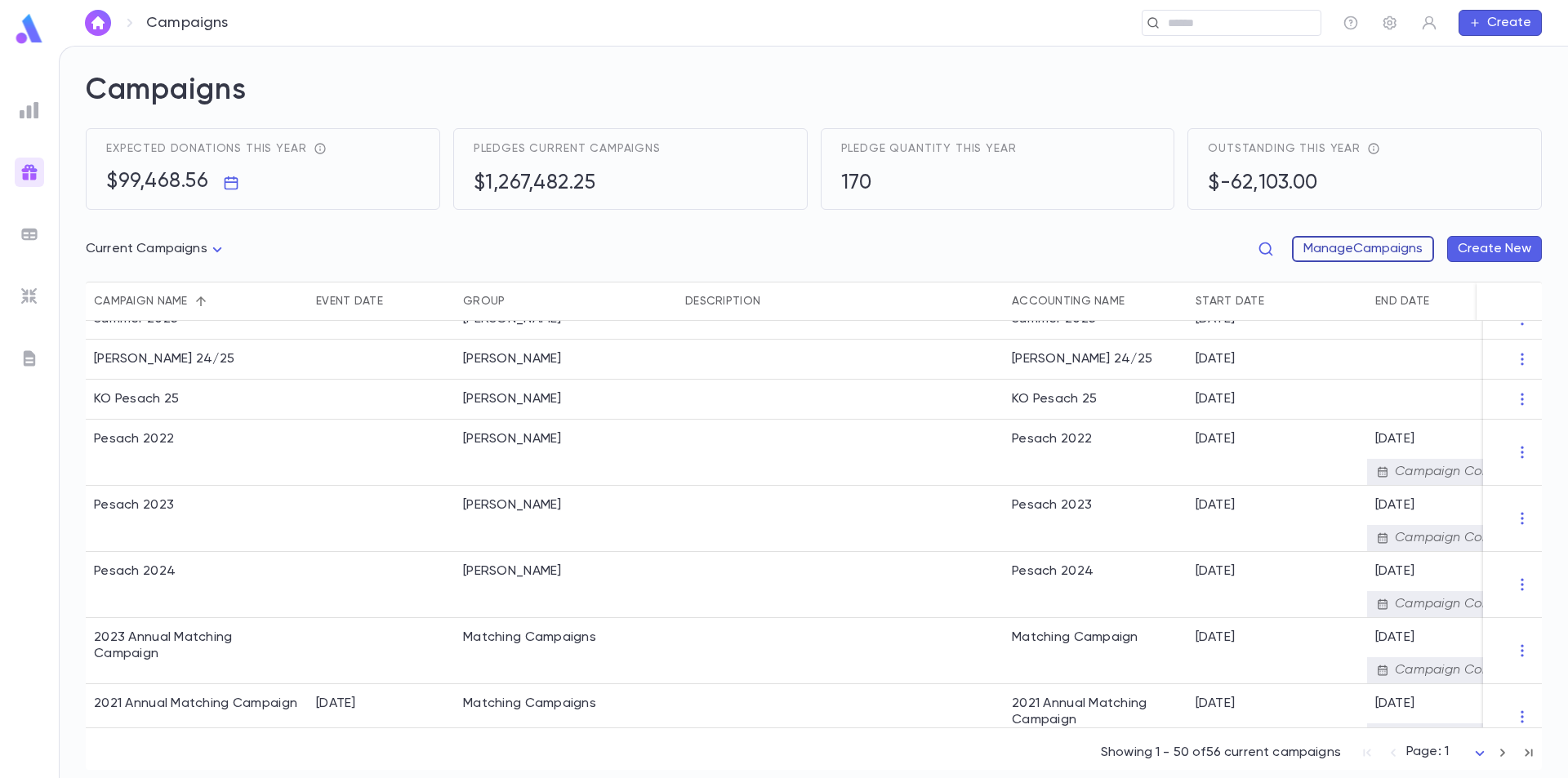
click at [1353, 252] on button "Manage Campaigns" at bounding box center [1362, 249] width 142 height 26
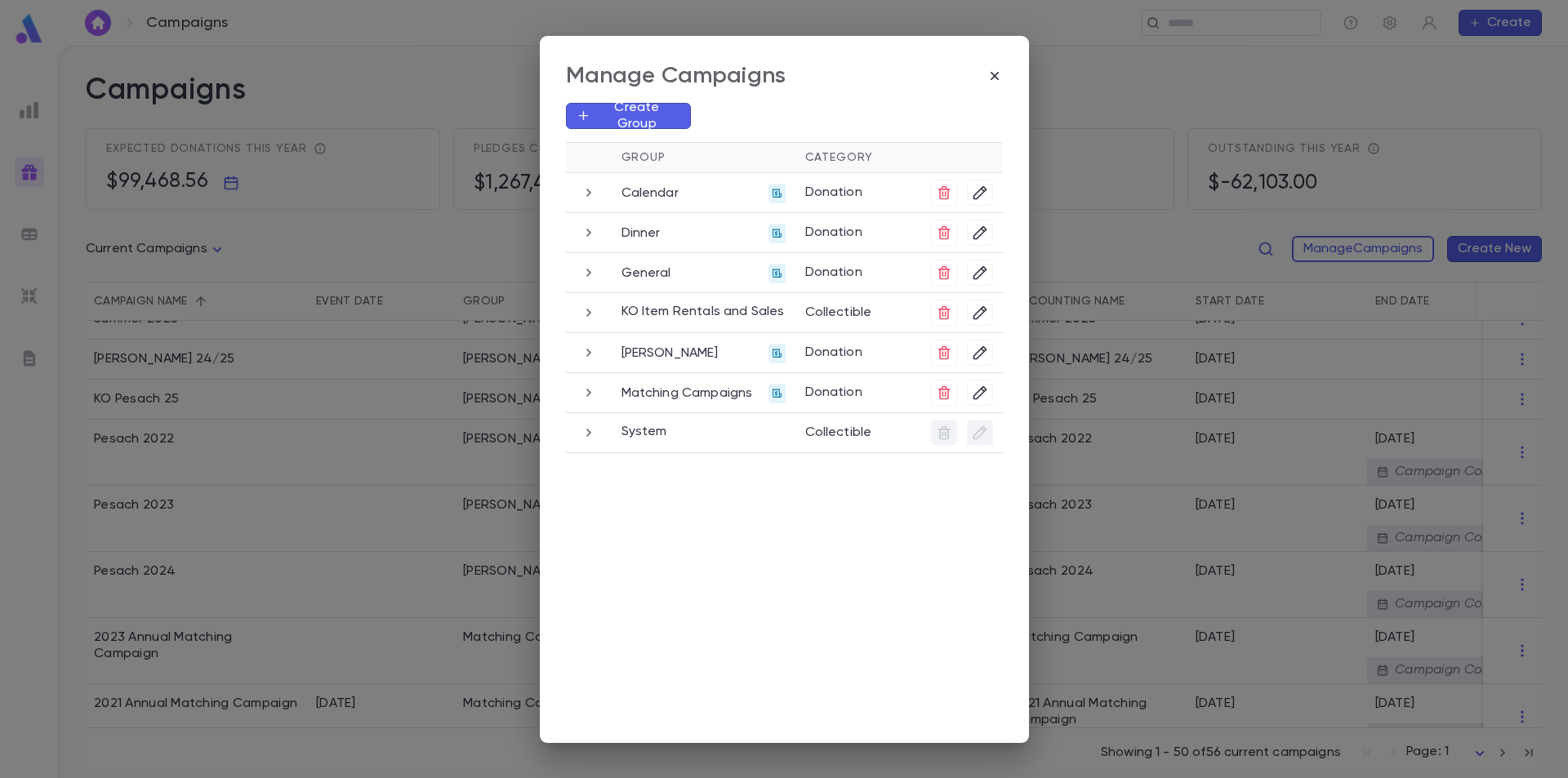
click at [681, 394] on p "Matching Campaigns" at bounding box center [687, 394] width 131 height 16
click at [592, 393] on icon "button" at bounding box center [589, 393] width 18 height 20
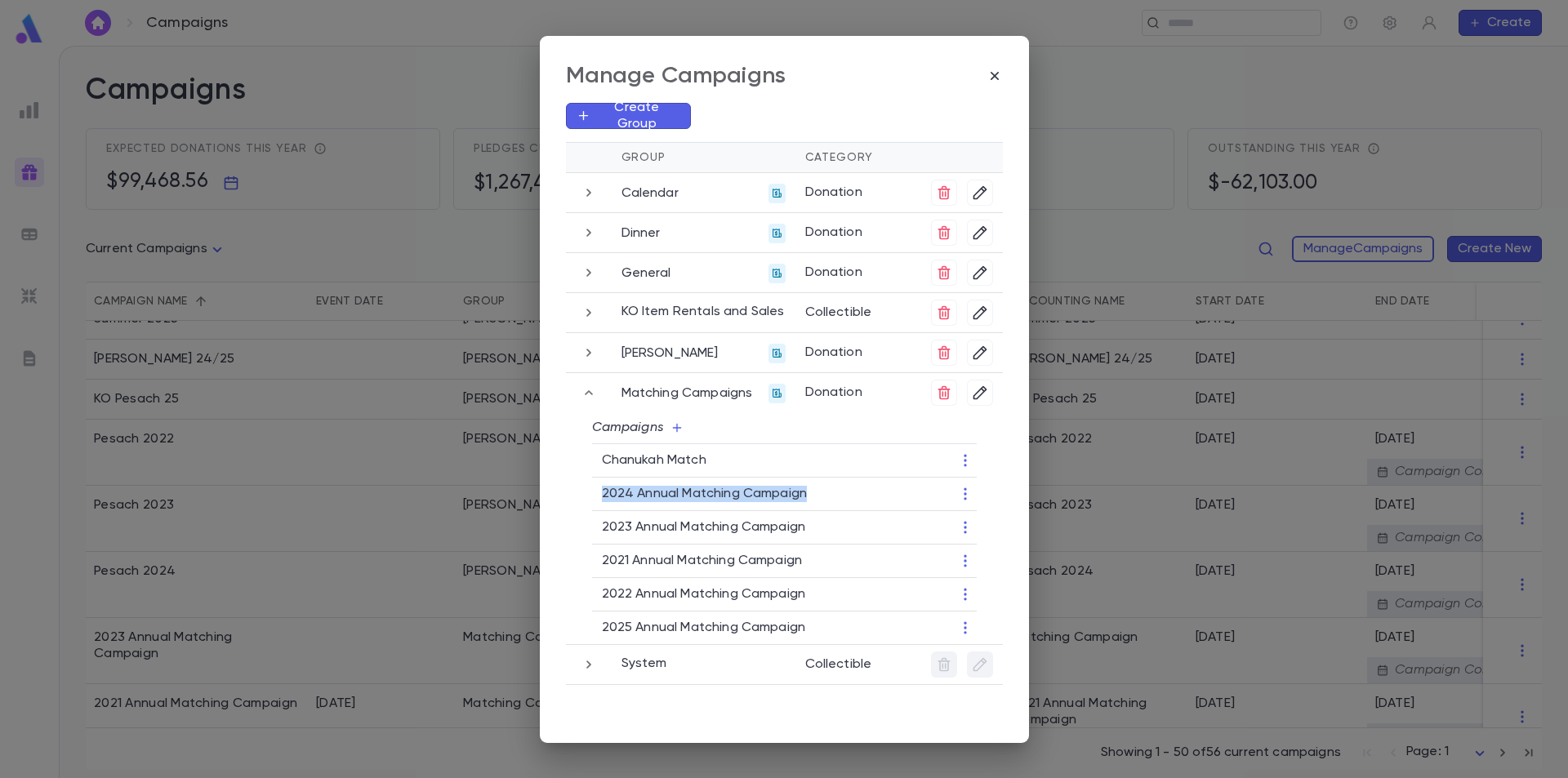
drag, startPoint x: 597, startPoint y: 492, endPoint x: 809, endPoint y: 508, distance: 212.6
click at [809, 508] on td "2024 Annual Matching Campaign" at bounding box center [762, 494] width 340 height 34
copy p "2024 Annual Matching Campaign"
